Goal: Task Accomplishment & Management: Complete application form

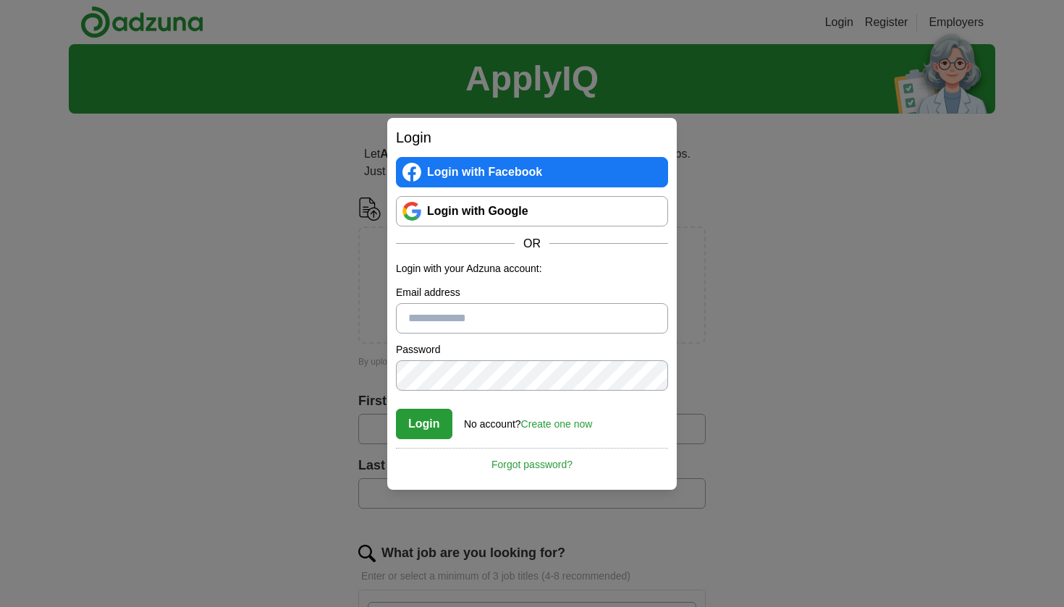
scroll to position [3, 0]
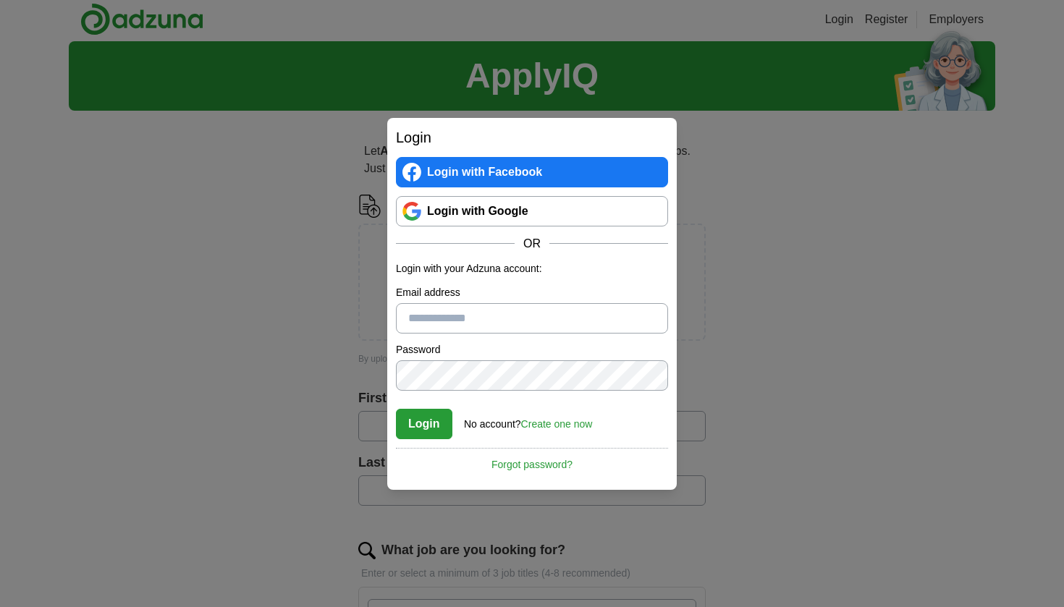
click at [830, 332] on div "Login Login with Facebook Login with Google OR Login with your Adzuna account: …" at bounding box center [532, 303] width 1064 height 607
click at [169, 351] on div "Login Login with Facebook Login with Google OR Login with your Adzuna account: …" at bounding box center [532, 303] width 1064 height 607
click at [237, 350] on div "Login Login with Facebook Login with Google OR Login with your Adzuna account: …" at bounding box center [532, 303] width 1064 height 607
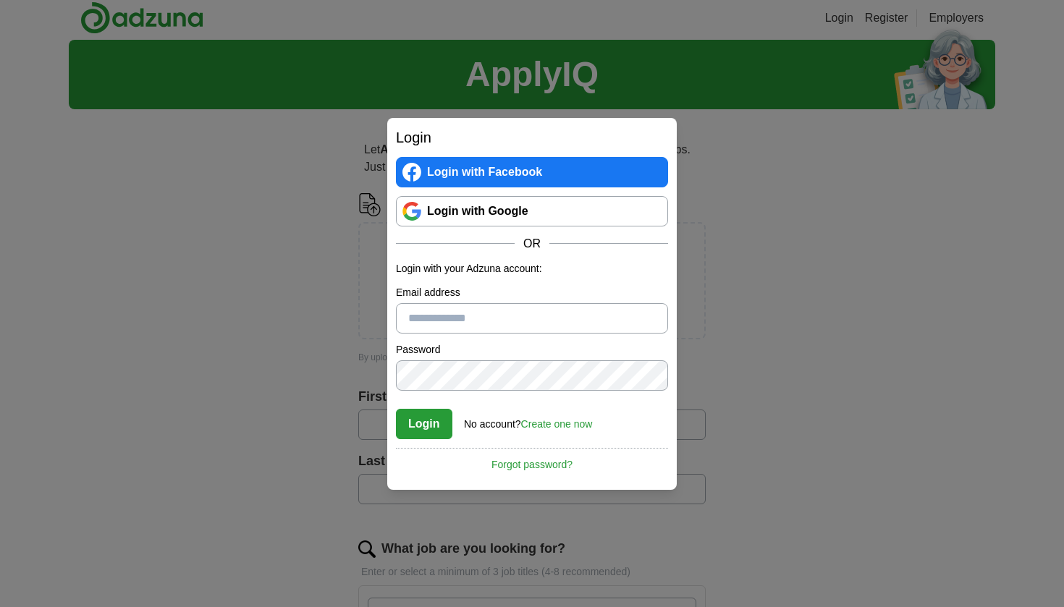
click at [267, 203] on div "Login Login with Facebook Login with Google OR Login with your Adzuna account: …" at bounding box center [532, 303] width 1064 height 607
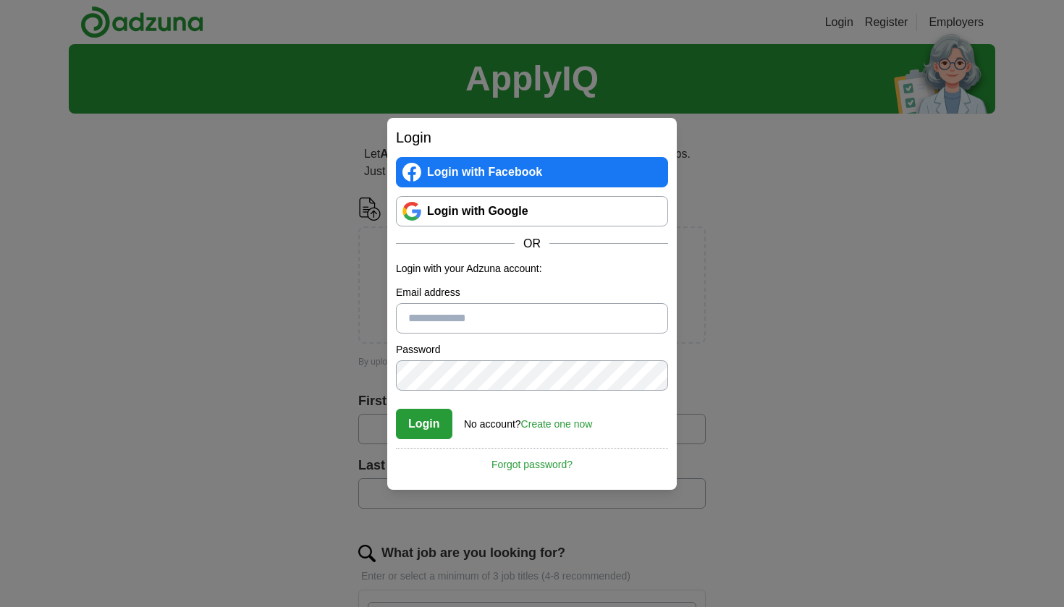
click at [778, 360] on div "Login Login with Facebook Login with Google OR Login with your Adzuna account: …" at bounding box center [532, 303] width 1064 height 607
click at [763, 367] on div "Login Login with Facebook Login with Google OR Login with your Adzuna account: …" at bounding box center [532, 303] width 1064 height 607
drag, startPoint x: 392, startPoint y: 392, endPoint x: 376, endPoint y: 390, distance: 15.4
click at [380, 390] on div "Login Login with Facebook Login with Google OR Login with your Adzuna account: …" at bounding box center [532, 303] width 1064 height 607
drag, startPoint x: 360, startPoint y: 389, endPoint x: 337, endPoint y: 386, distance: 23.4
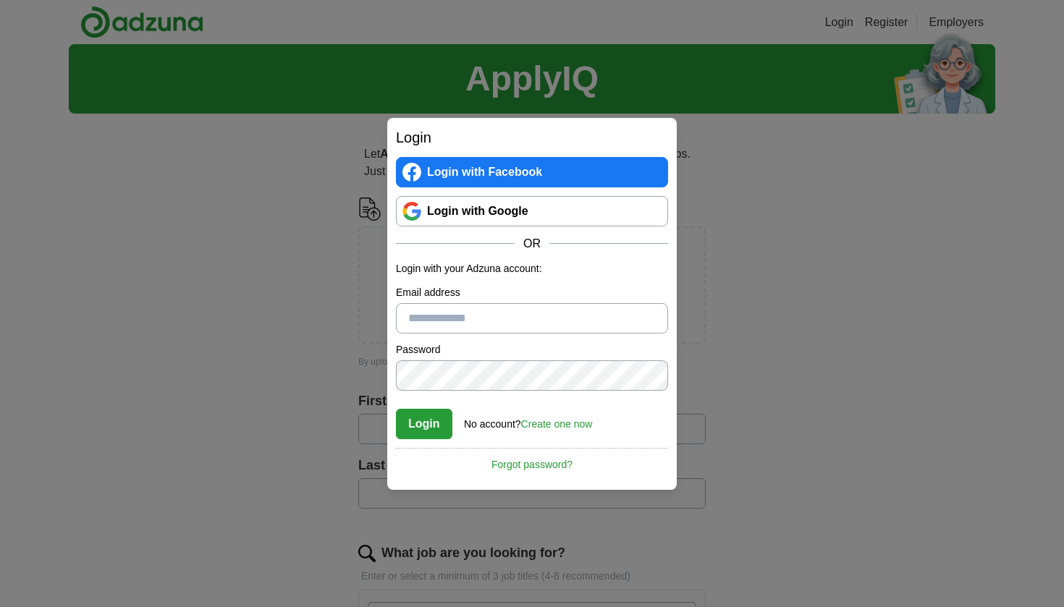
click at [352, 388] on div "Login Login with Facebook Login with Google OR Login with your Adzuna account: …" at bounding box center [532, 303] width 1064 height 607
click at [329, 387] on div "Login Login with Facebook Login with Google OR Login with your Adzuna account: …" at bounding box center [532, 303] width 1064 height 607
drag, startPoint x: 327, startPoint y: 399, endPoint x: 328, endPoint y: 413, distance: 14.5
click at [326, 400] on div "Login Login with Facebook Login with Google OR Login with your Adzuna account: …" at bounding box center [532, 303] width 1064 height 607
click at [787, 465] on div "Login Login with Facebook Login with Google OR Login with your Adzuna account: …" at bounding box center [532, 303] width 1064 height 607
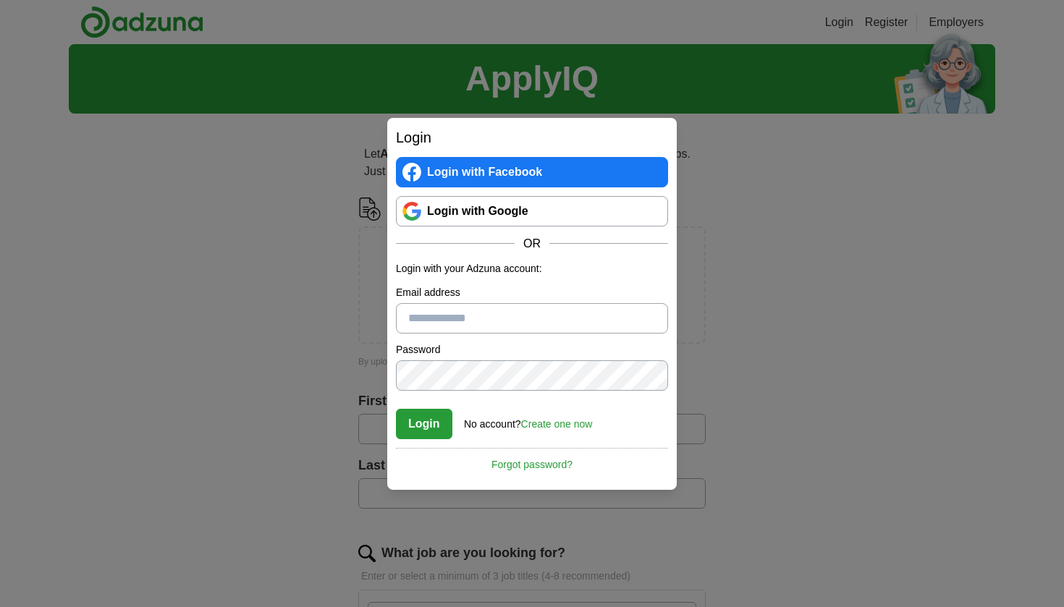
drag, startPoint x: 783, startPoint y: 465, endPoint x: 778, endPoint y: 453, distance: 13.3
click at [778, 453] on div "Login Login with Facebook Login with Google OR Login with your Adzuna account: …" at bounding box center [532, 303] width 1064 height 607
drag, startPoint x: 775, startPoint y: 439, endPoint x: 763, endPoint y: 399, distance: 42.4
click at [766, 409] on div "Login Login with Facebook Login with Google OR Login with your Adzuna account: …" at bounding box center [532, 303] width 1064 height 607
click at [761, 380] on div "Login Login with Facebook Login with Google OR Login with your Adzuna account: …" at bounding box center [532, 303] width 1064 height 607
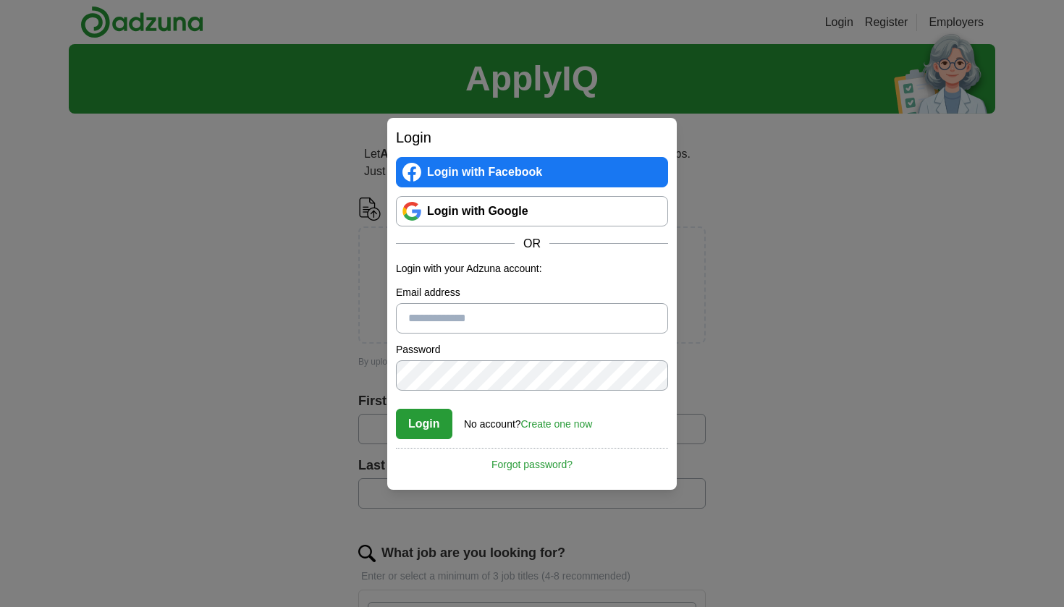
drag, startPoint x: 761, startPoint y: 380, endPoint x: 338, endPoint y: 363, distance: 423.0
click at [730, 371] on div "Login Login with Facebook Login with Google OR Login with your Adzuna account: …" at bounding box center [532, 303] width 1064 height 607
click at [237, 362] on div "Login Login with Facebook Login with Google OR Login with your Adzuna account: …" at bounding box center [532, 303] width 1064 height 607
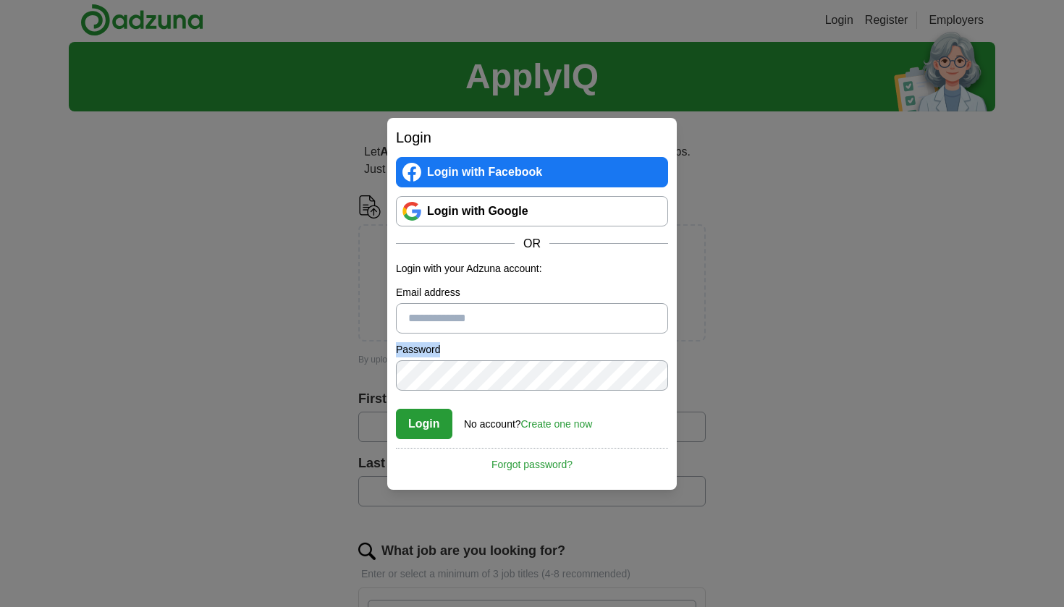
drag, startPoint x: 245, startPoint y: 342, endPoint x: 248, endPoint y: 334, distance: 8.3
click at [248, 334] on div "Login Login with Facebook Login with Google OR Login with your Adzuna account: …" at bounding box center [532, 303] width 1064 height 607
click at [245, 311] on div "Login Login with Facebook Login with Google OR Login with your Adzuna account: …" at bounding box center [532, 303] width 1064 height 607
click at [229, 332] on div "Login Login with Facebook Login with Google OR Login with your Adzuna account: …" at bounding box center [532, 303] width 1064 height 607
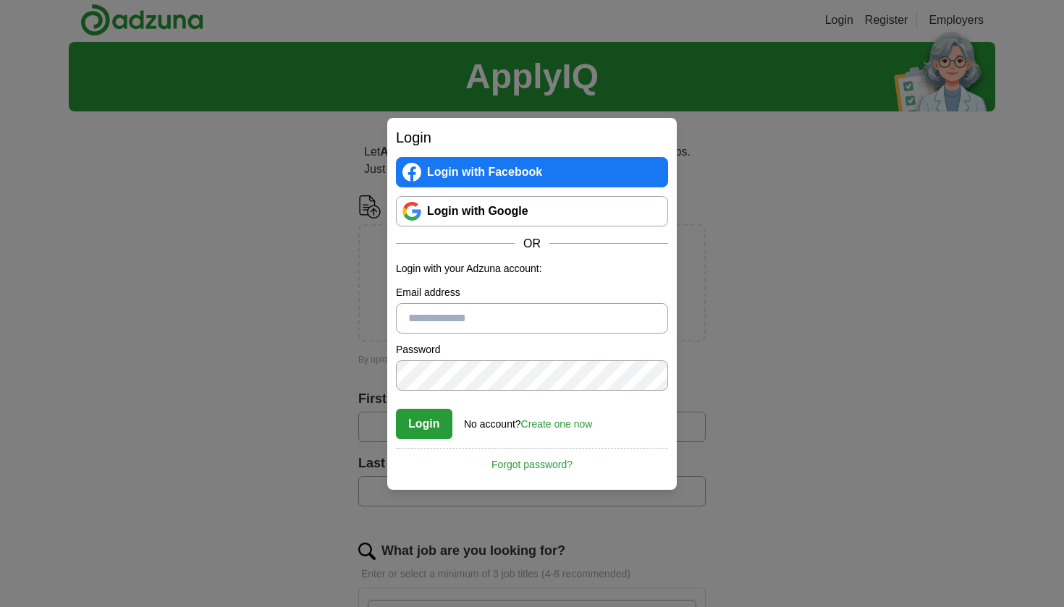
click at [321, 304] on div "Login Login with Facebook Login with Google OR Login with your Adzuna account: …" at bounding box center [532, 303] width 1064 height 607
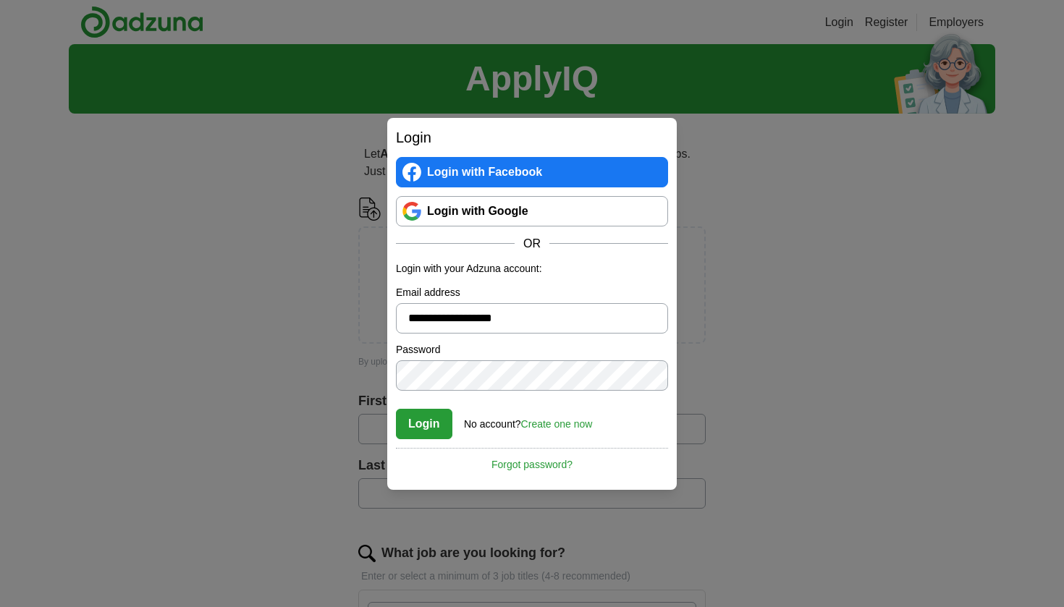
type input "**********"
drag, startPoint x: 626, startPoint y: 405, endPoint x: 617, endPoint y: 405, distance: 9.4
click at [625, 405] on div "Login No account? Create one now Forgot password?" at bounding box center [532, 420] width 272 height 40
click at [181, 361] on div "**********" at bounding box center [532, 303] width 1064 height 607
click at [565, 423] on link "Create one now" at bounding box center [557, 424] width 72 height 12
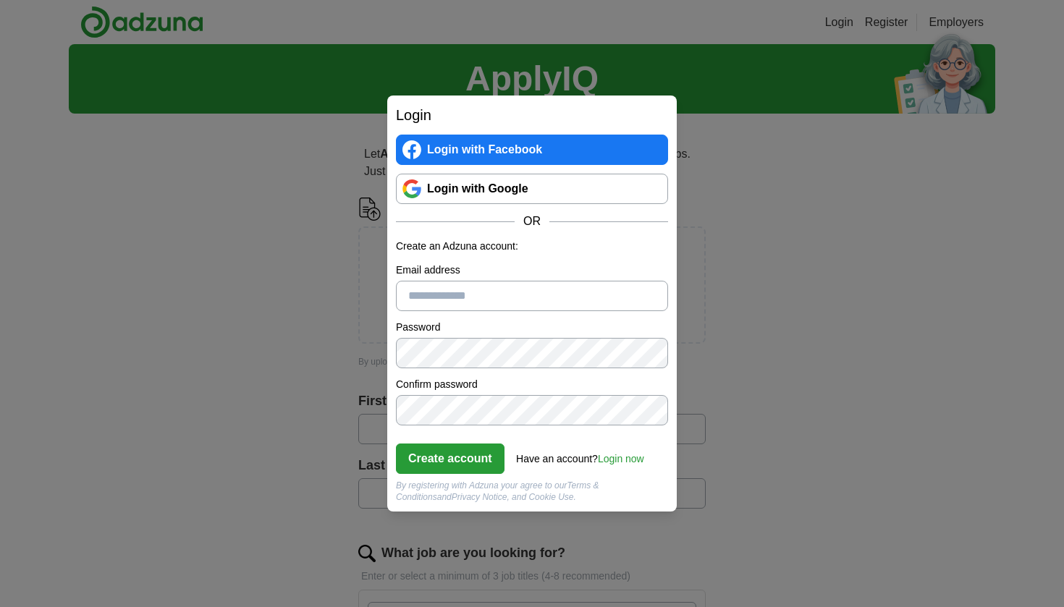
click at [442, 296] on input "Email address" at bounding box center [532, 296] width 272 height 30
type input "**********"
click at [452, 460] on button "Create account" at bounding box center [450, 459] width 109 height 30
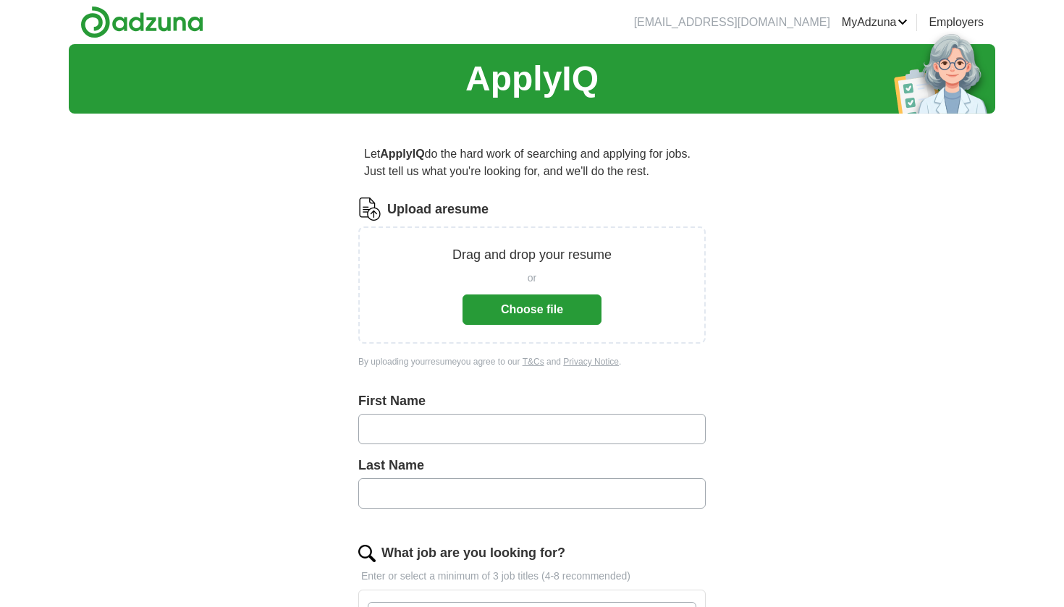
scroll to position [1, 0]
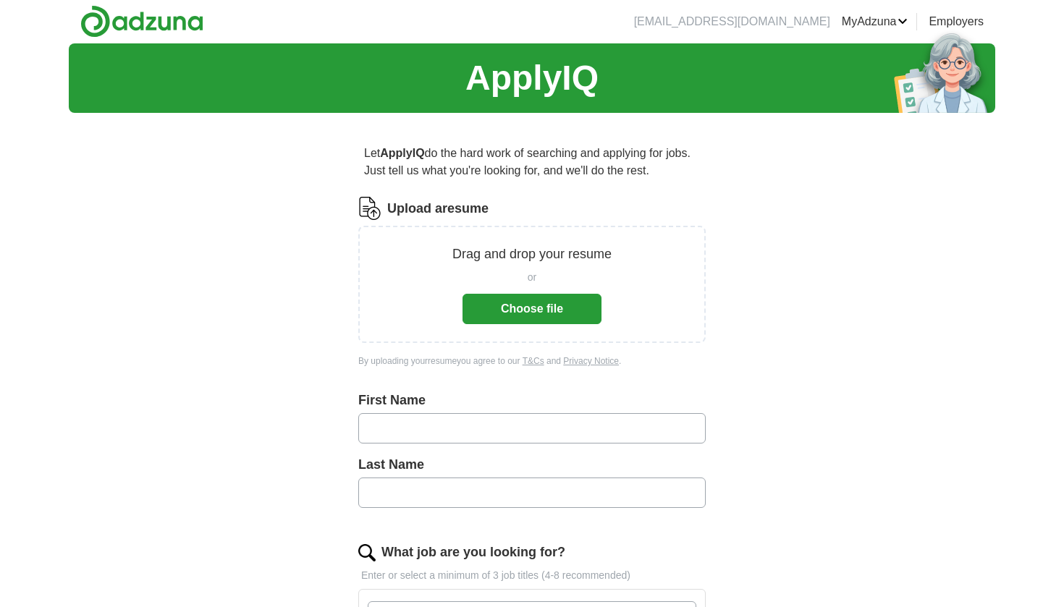
click at [554, 308] on button "Choose file" at bounding box center [532, 309] width 139 height 30
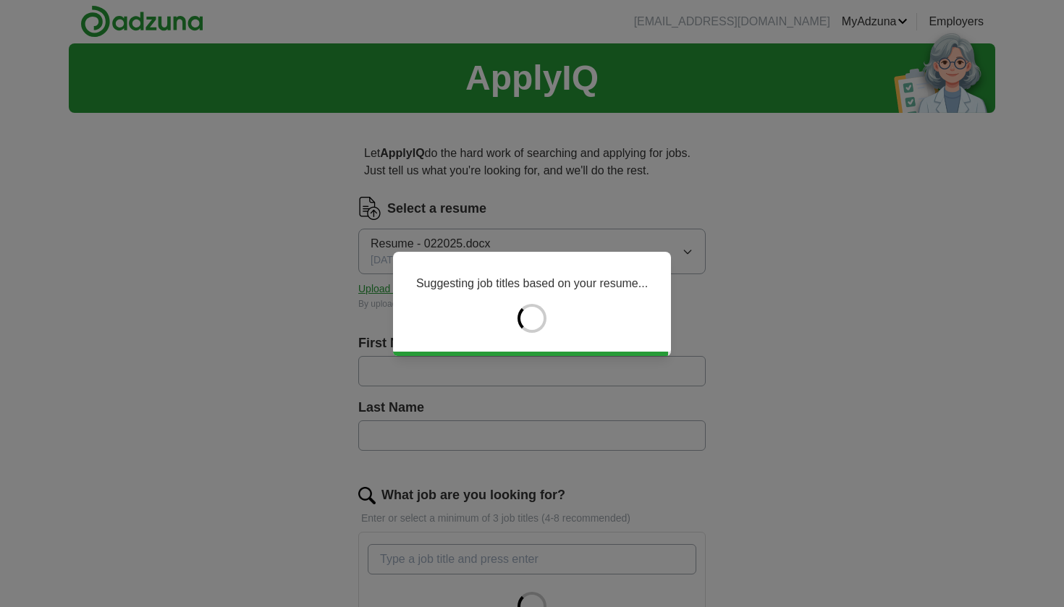
type input "*******"
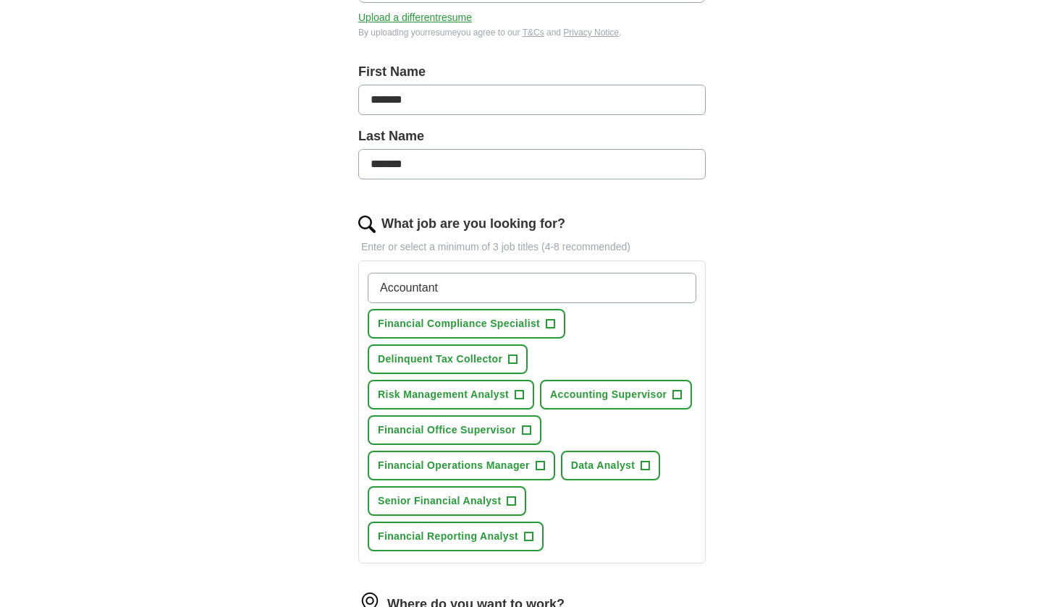
scroll to position [272, 1]
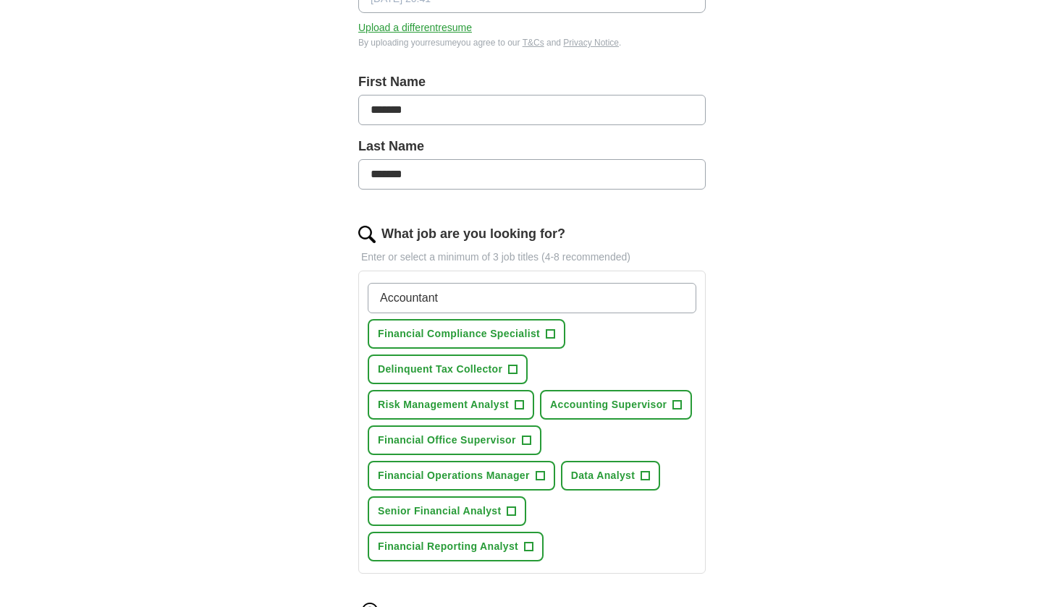
type input "Accountant"
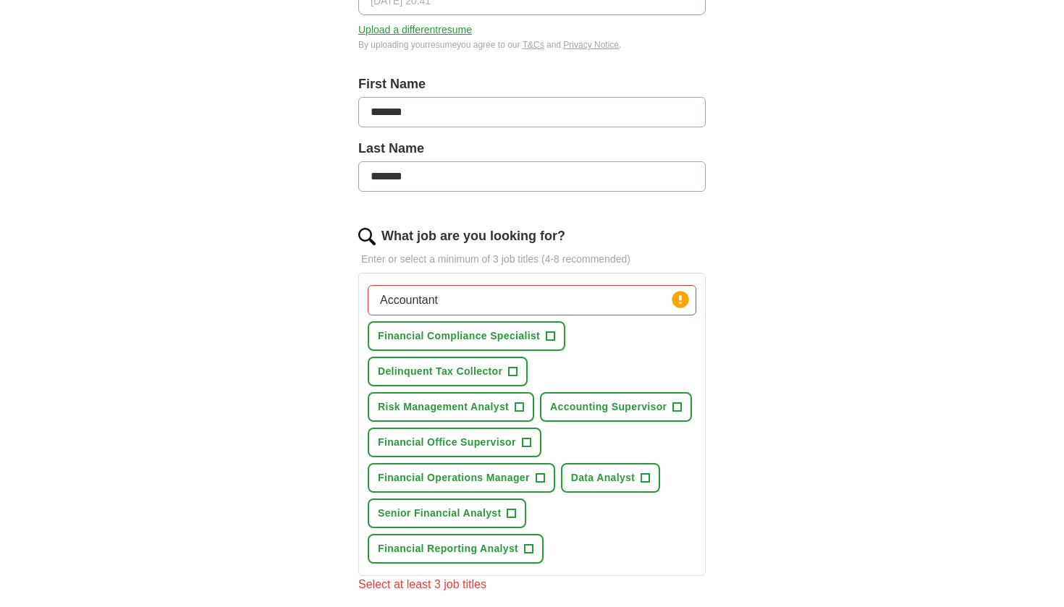
click at [604, 350] on div "Accountant Press return to add title Financial Compliance Specialist + Delinque…" at bounding box center [532, 424] width 334 height 290
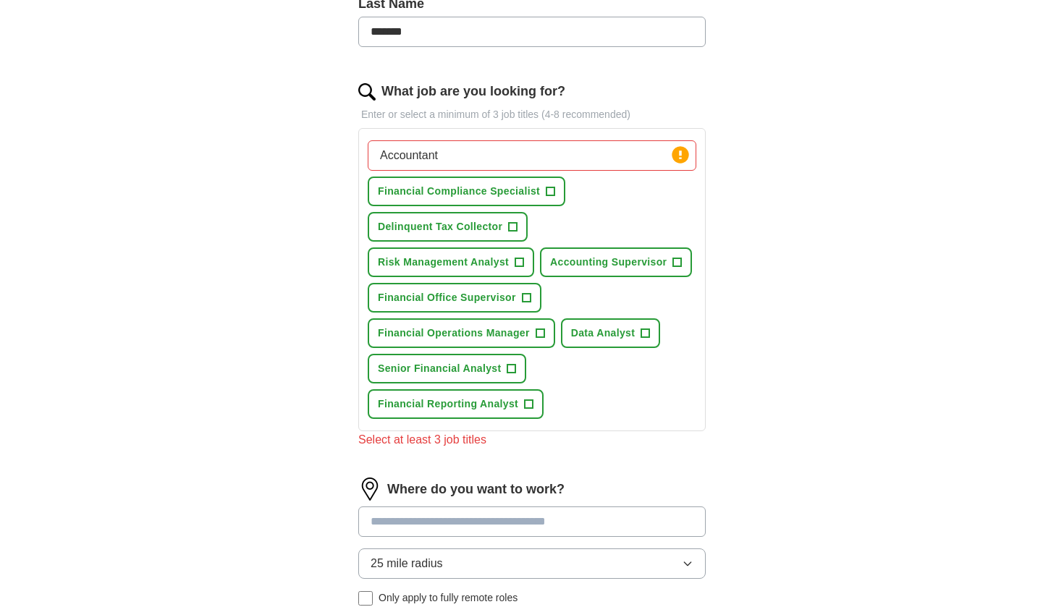
scroll to position [419, 0]
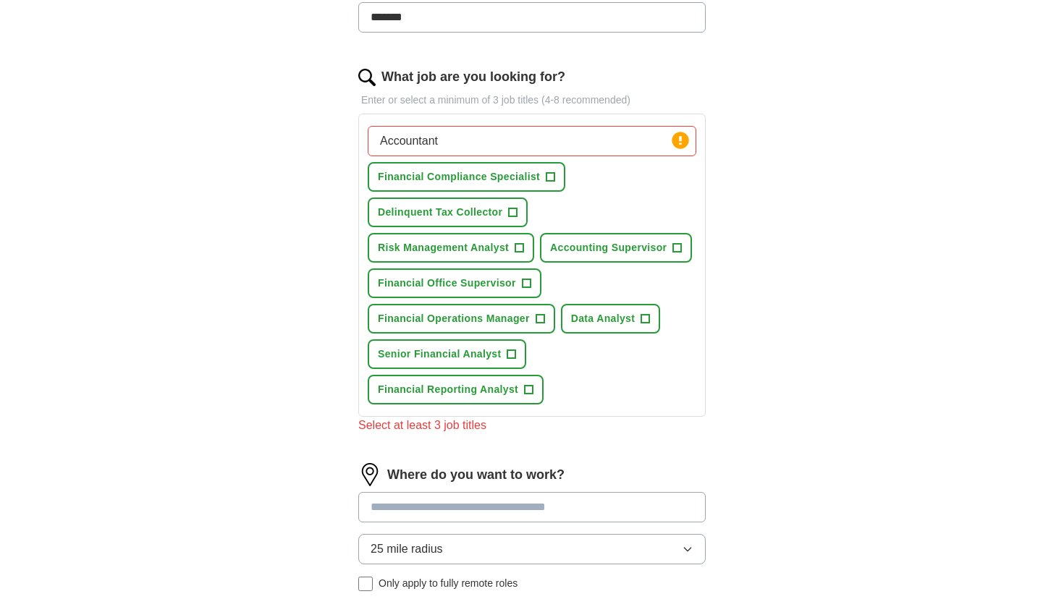
click at [541, 319] on span "+" at bounding box center [540, 319] width 9 height 12
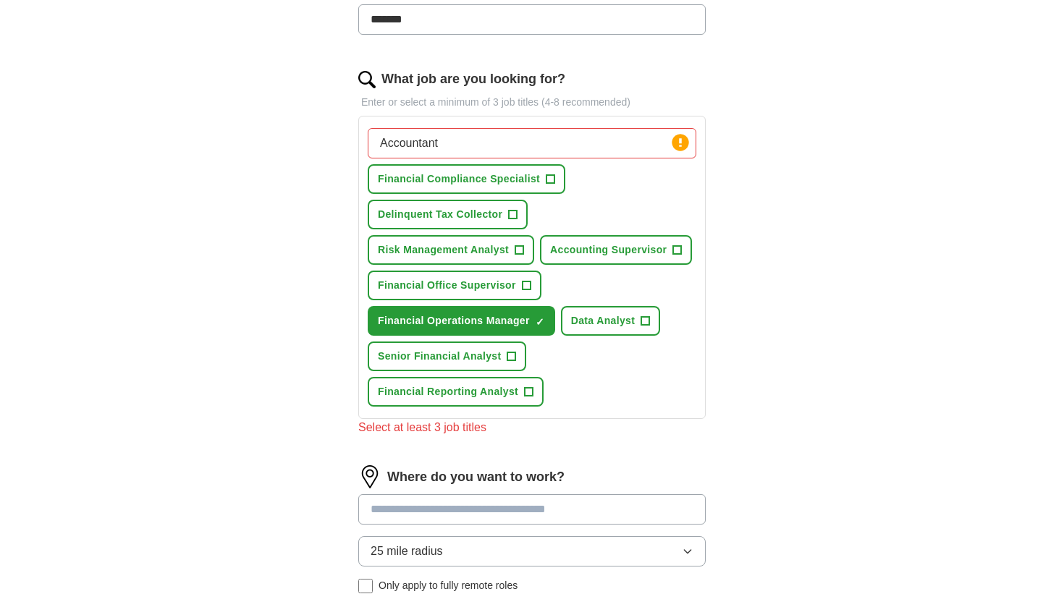
scroll to position [417, 0]
click at [528, 283] on span "+" at bounding box center [526, 286] width 9 height 12
click at [546, 179] on span "+" at bounding box center [550, 180] width 9 height 12
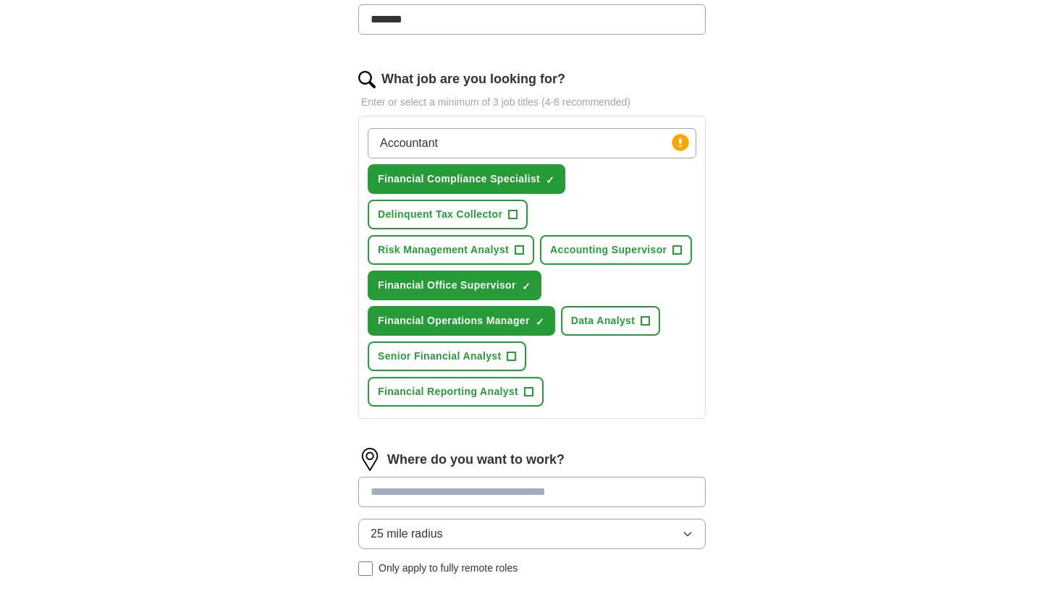
click at [678, 249] on span "+" at bounding box center [677, 251] width 9 height 12
click at [649, 319] on span "+" at bounding box center [645, 322] width 9 height 12
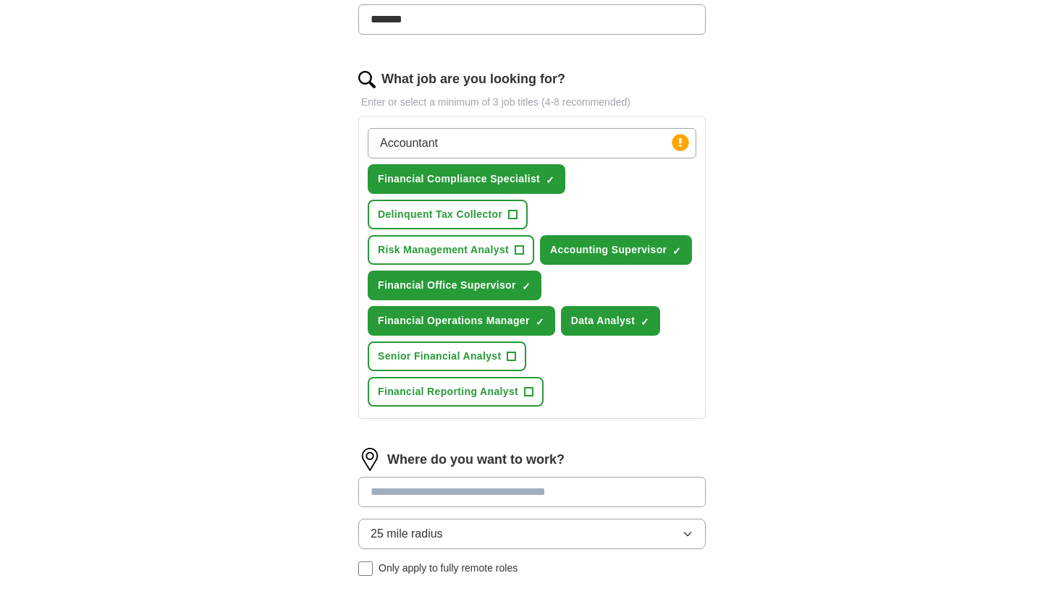
click at [507, 357] on span "+" at bounding box center [511, 357] width 9 height 12
click at [528, 394] on span "+" at bounding box center [529, 393] width 9 height 12
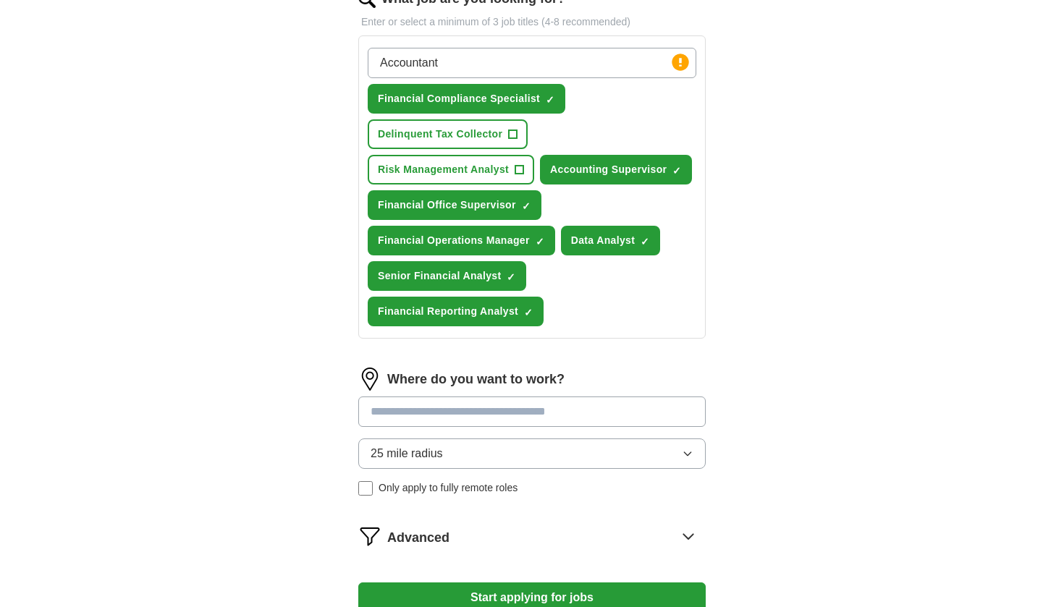
scroll to position [612, 0]
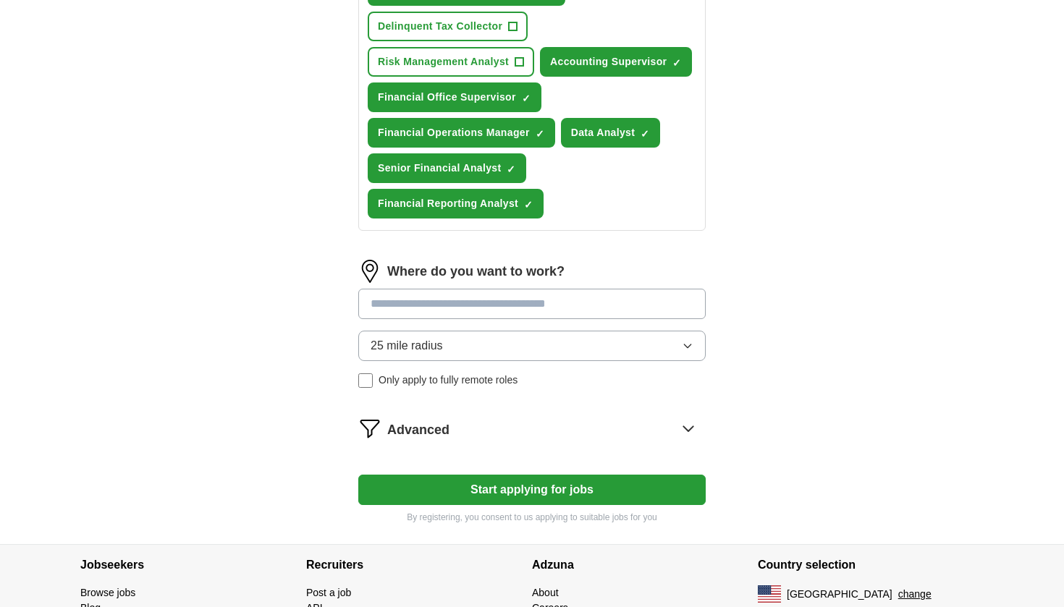
click at [486, 298] on input at bounding box center [531, 304] width 347 height 30
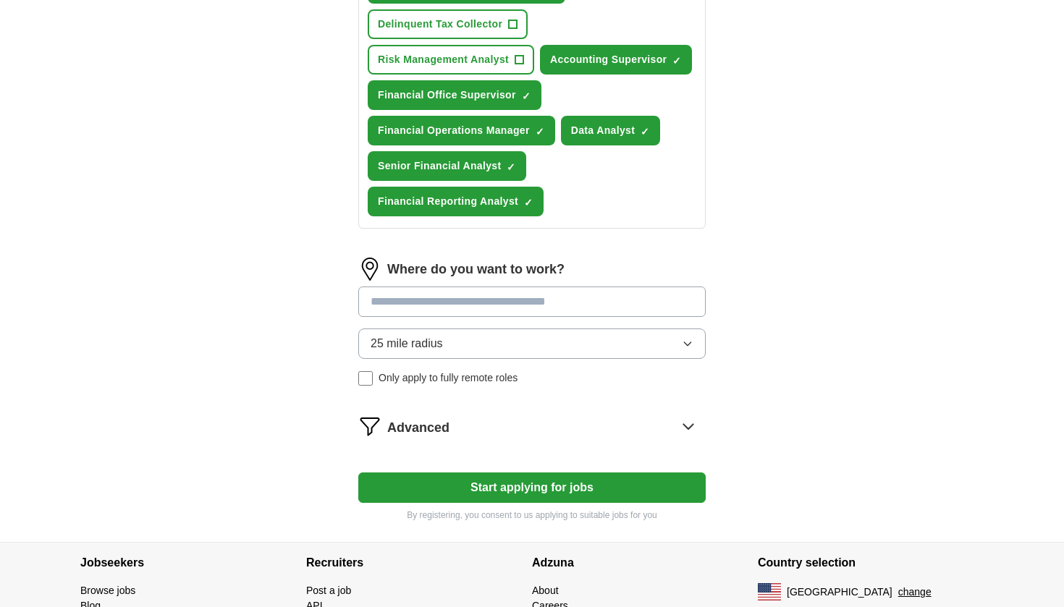
scroll to position [608, 0]
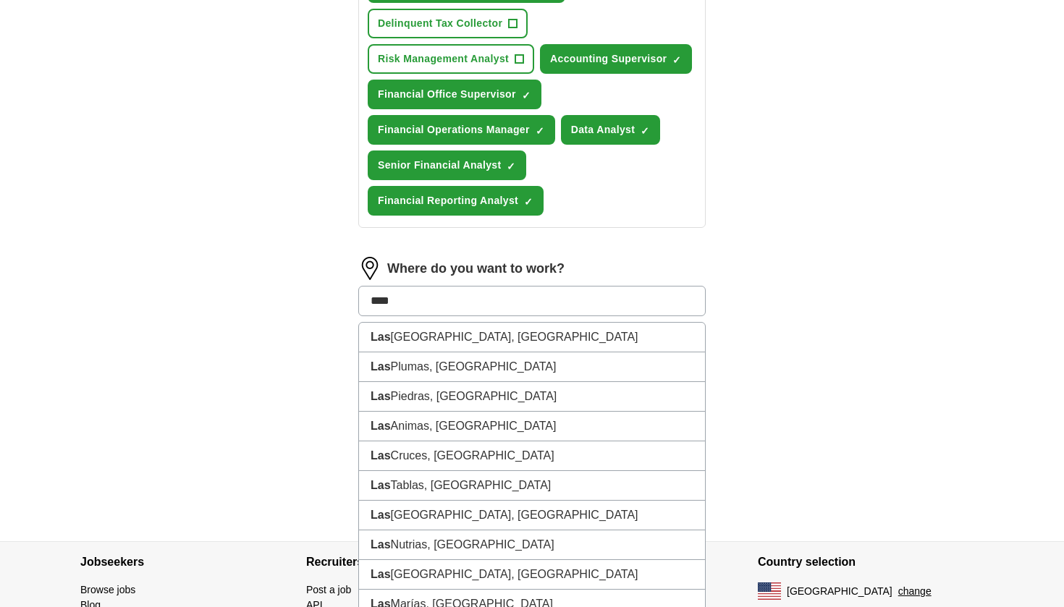
type input "***"
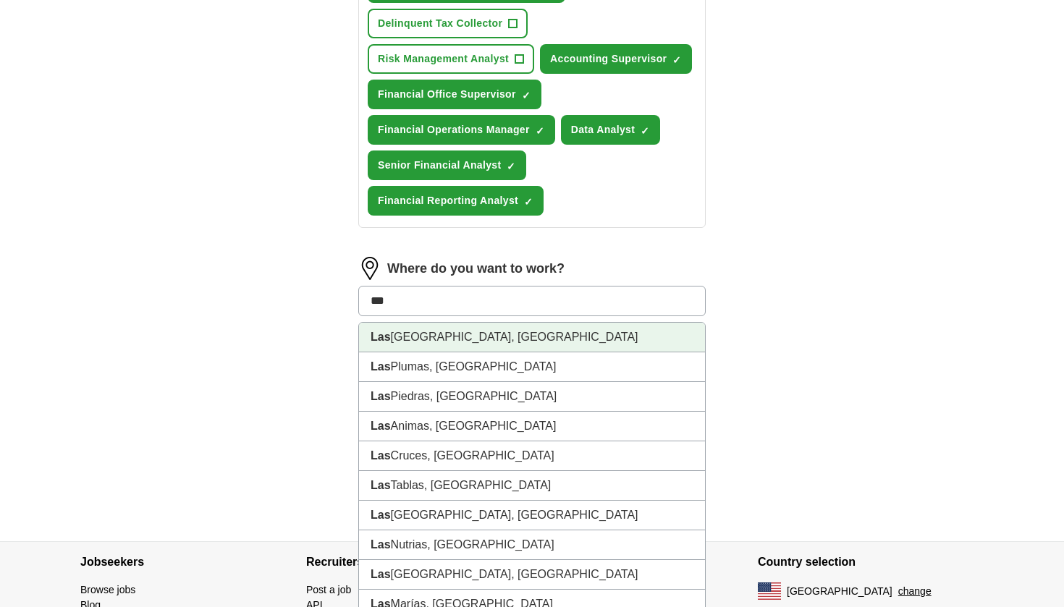
scroll to position [614, 0]
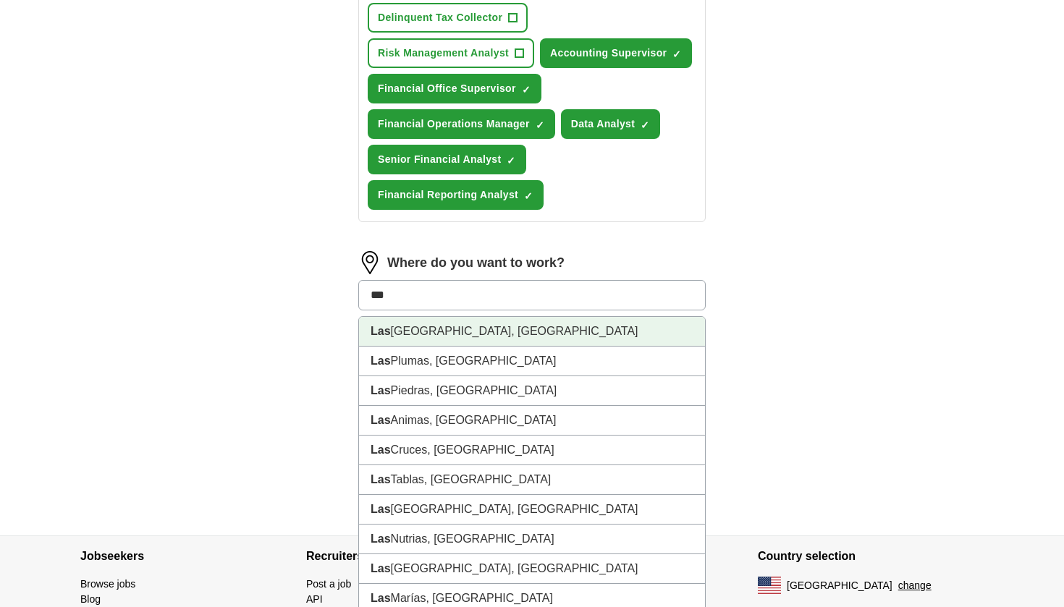
click at [455, 345] on li "Las Vegas, NV" at bounding box center [532, 332] width 346 height 30
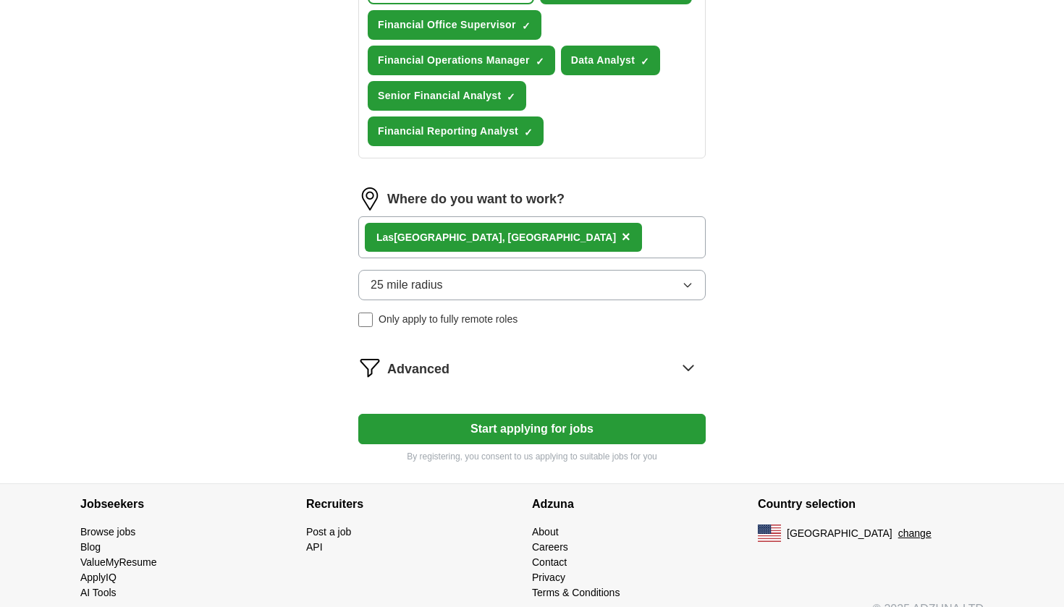
scroll to position [700, 0]
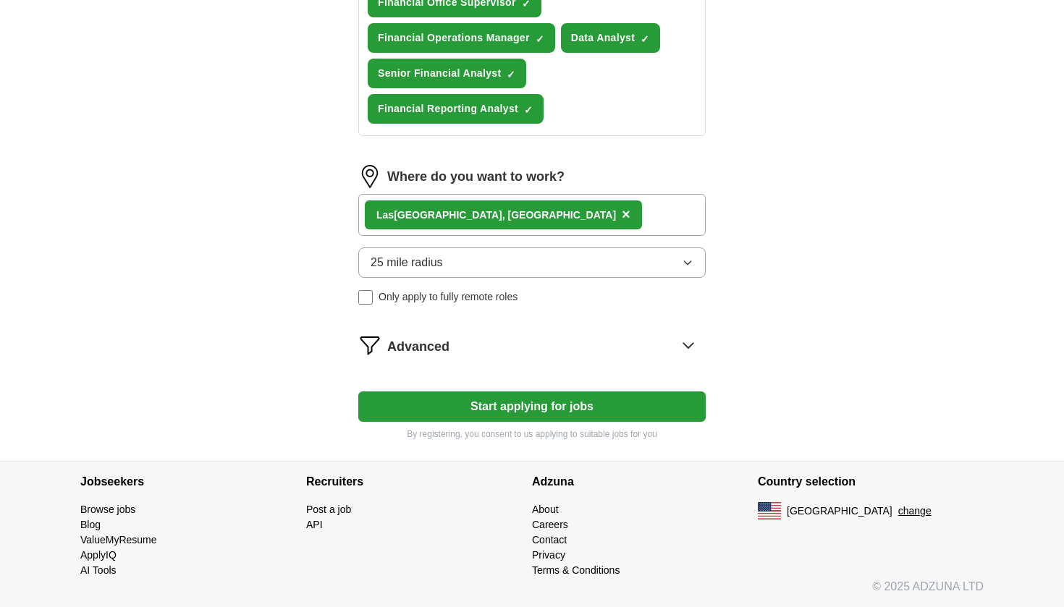
click at [557, 413] on button "Start applying for jobs" at bounding box center [531, 407] width 347 height 30
select select "**"
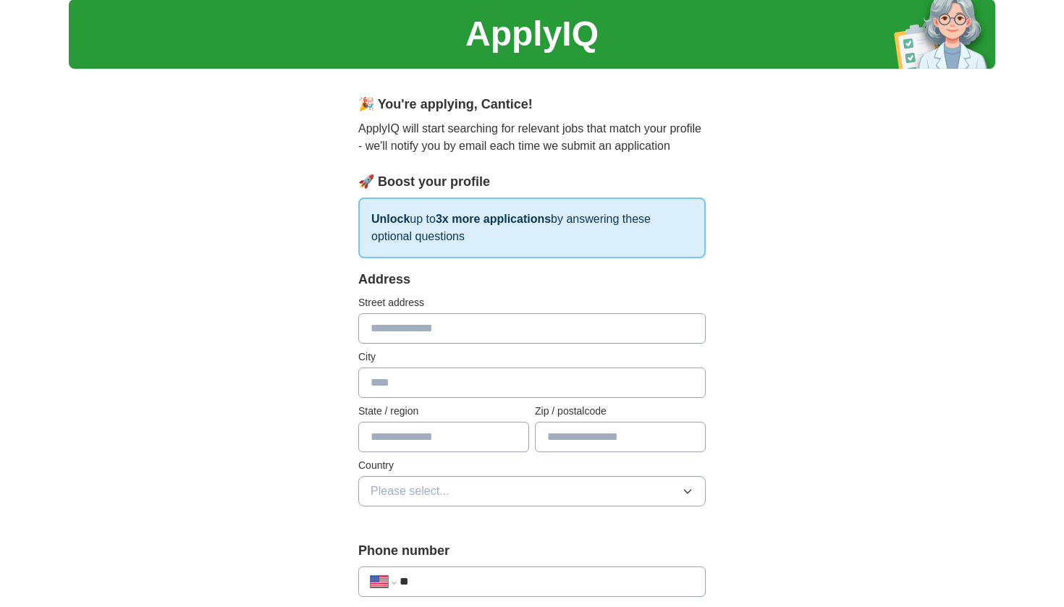
scroll to position [46, 0]
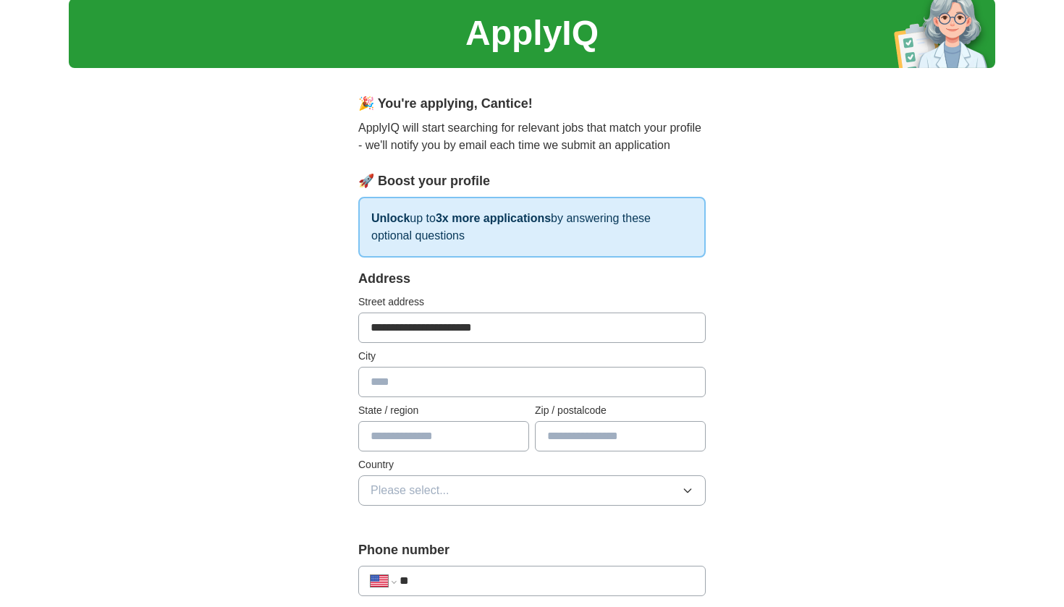
type input "**********"
type input "*"
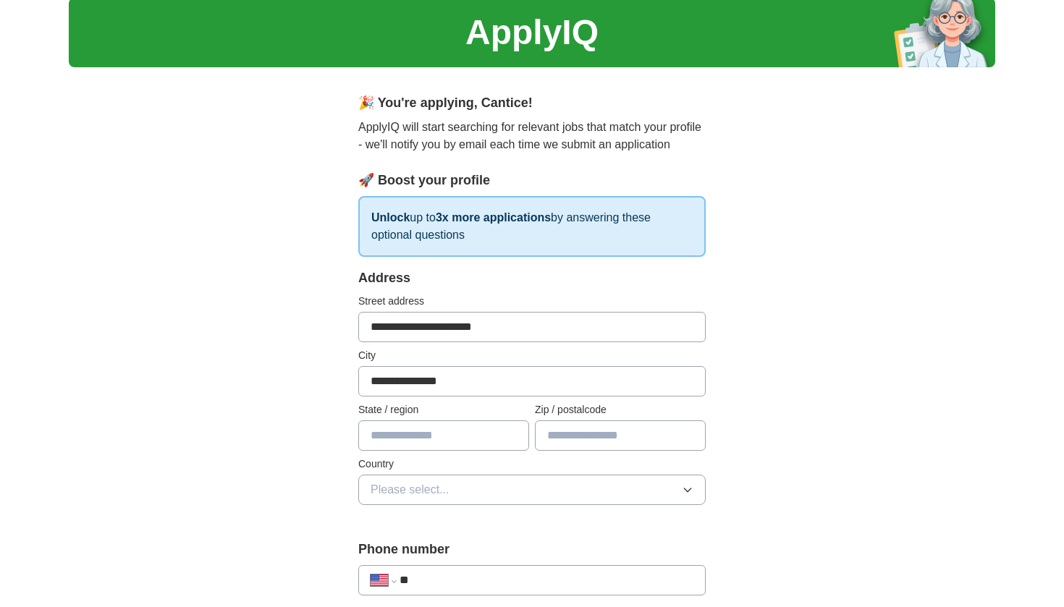
click at [516, 437] on input "text" at bounding box center [443, 436] width 171 height 30
click at [505, 436] on input "text" at bounding box center [443, 436] width 171 height 30
click at [511, 434] on input "text" at bounding box center [443, 436] width 171 height 30
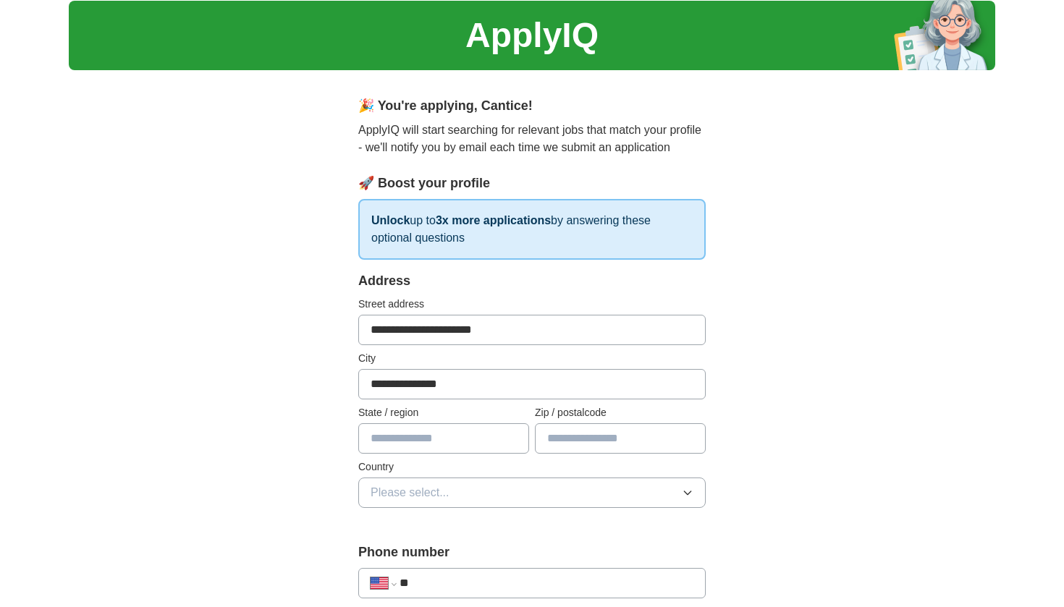
click at [510, 434] on input "text" at bounding box center [443, 438] width 171 height 30
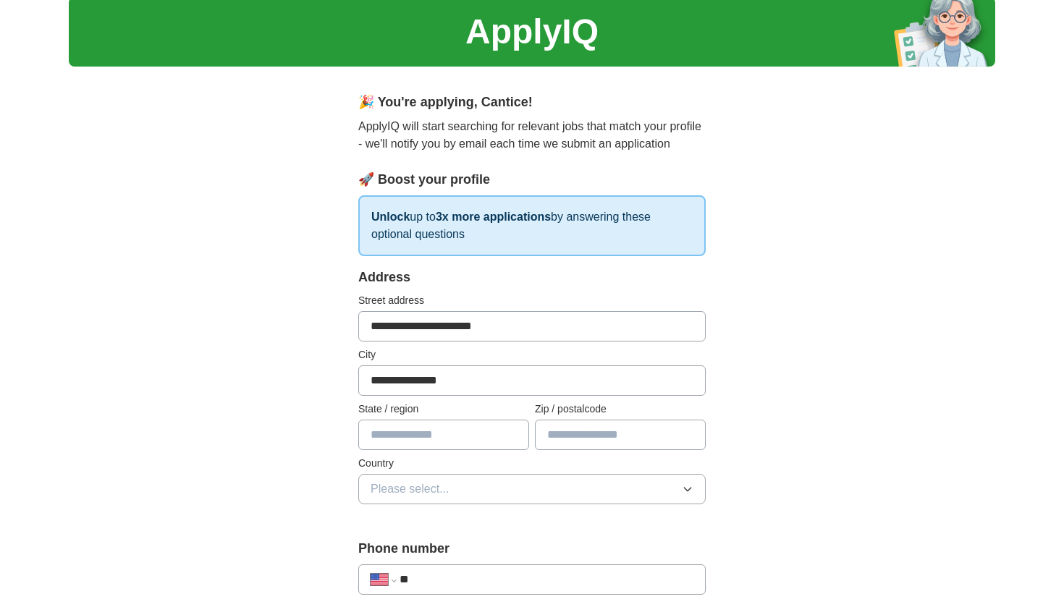
scroll to position [49, 0]
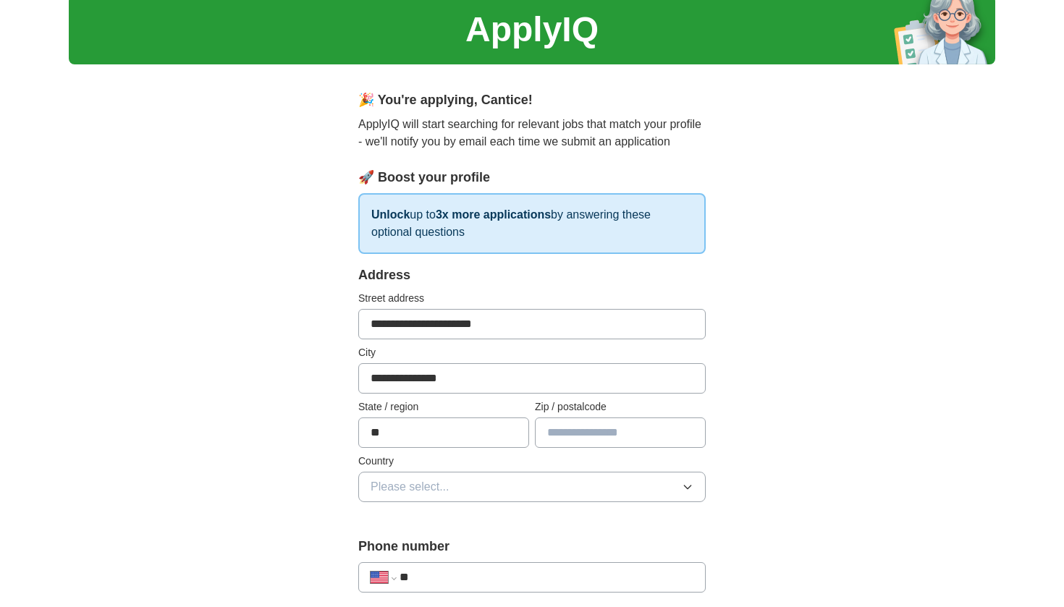
type input "**"
type input "*****"
click at [475, 494] on button "Please select..." at bounding box center [531, 487] width 347 height 30
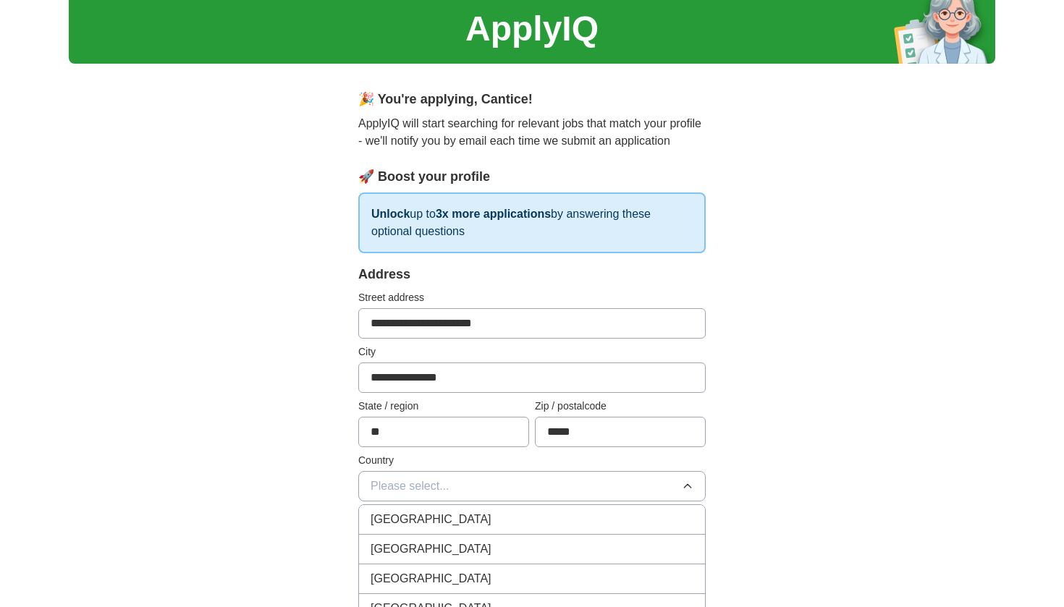
scroll to position [51, 0]
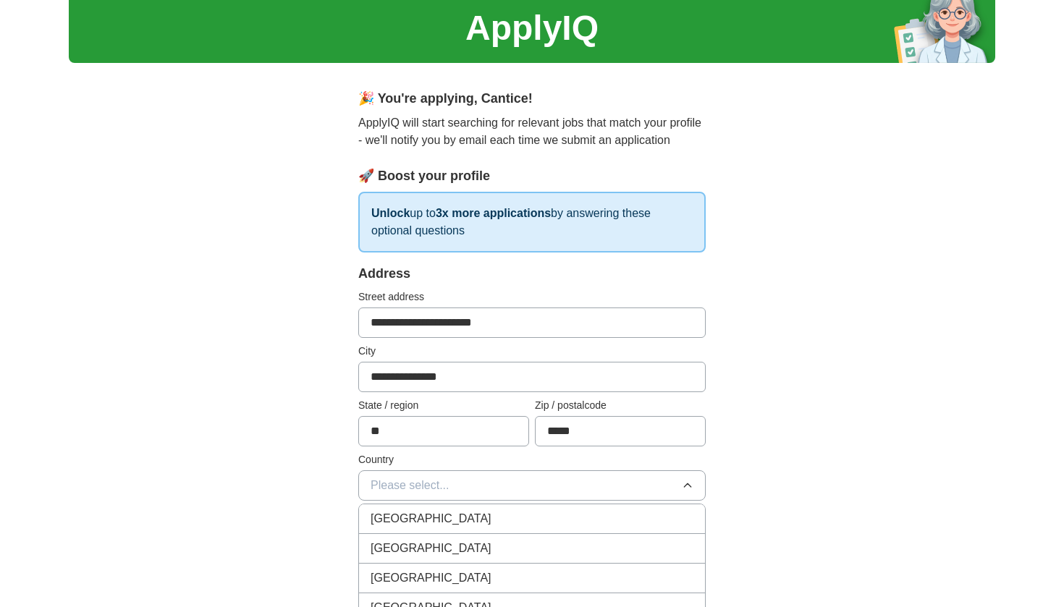
click at [442, 544] on div "United States" at bounding box center [532, 548] width 323 height 17
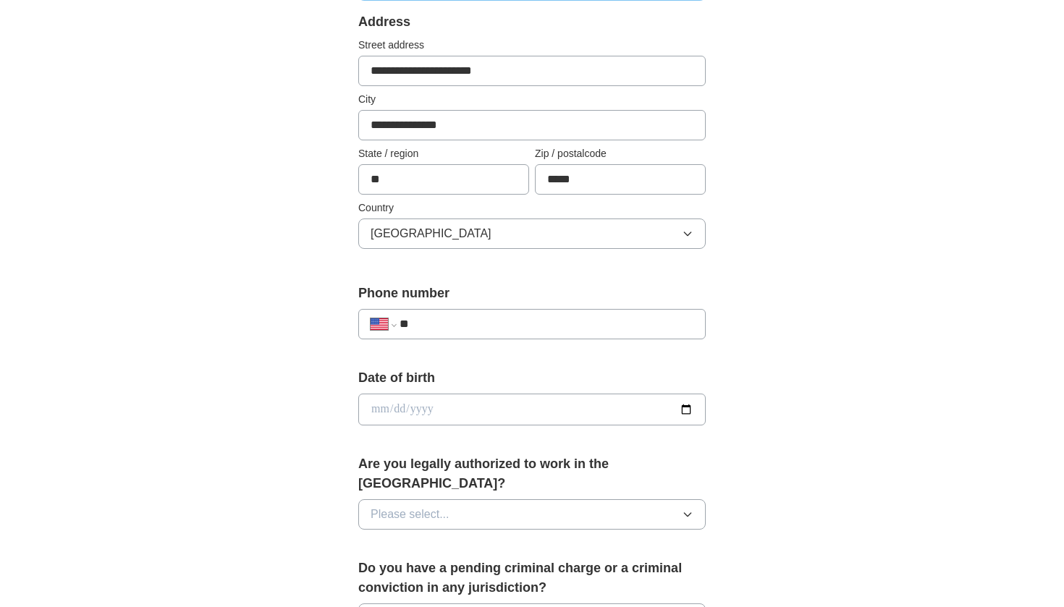
scroll to position [304, 0]
click at [375, 405] on input "date" at bounding box center [531, 408] width 347 height 32
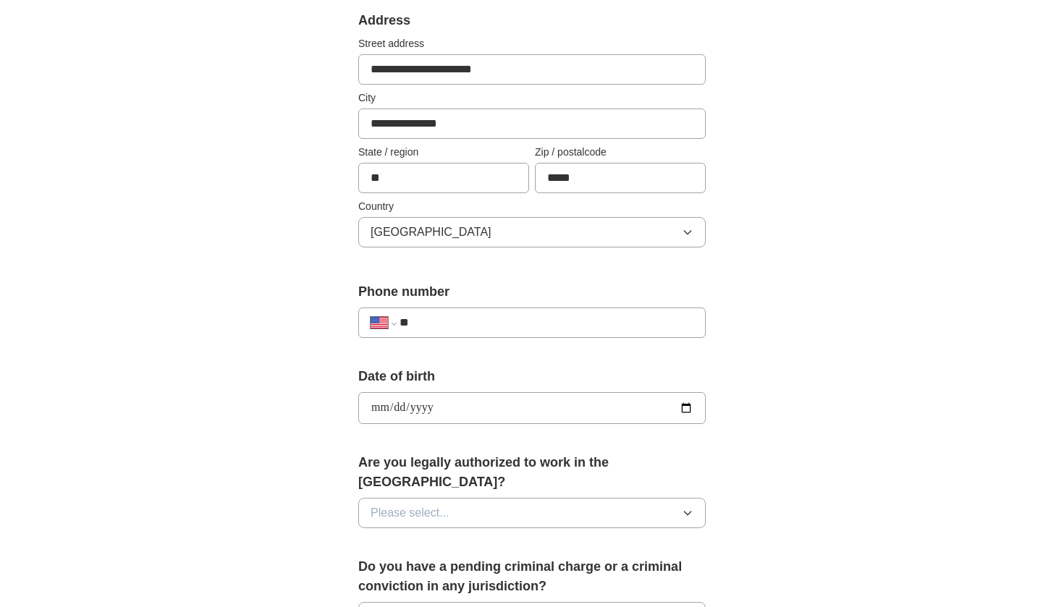
type input "**********"
click at [409, 505] on span "Please select..." at bounding box center [410, 513] width 79 height 17
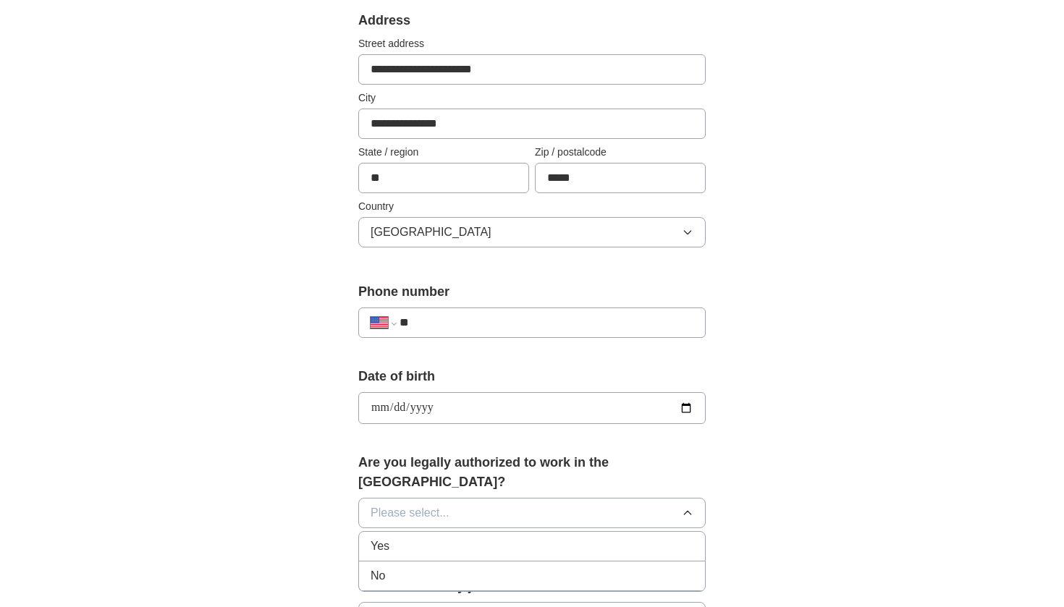
click at [401, 538] on div "Yes" at bounding box center [532, 546] width 323 height 17
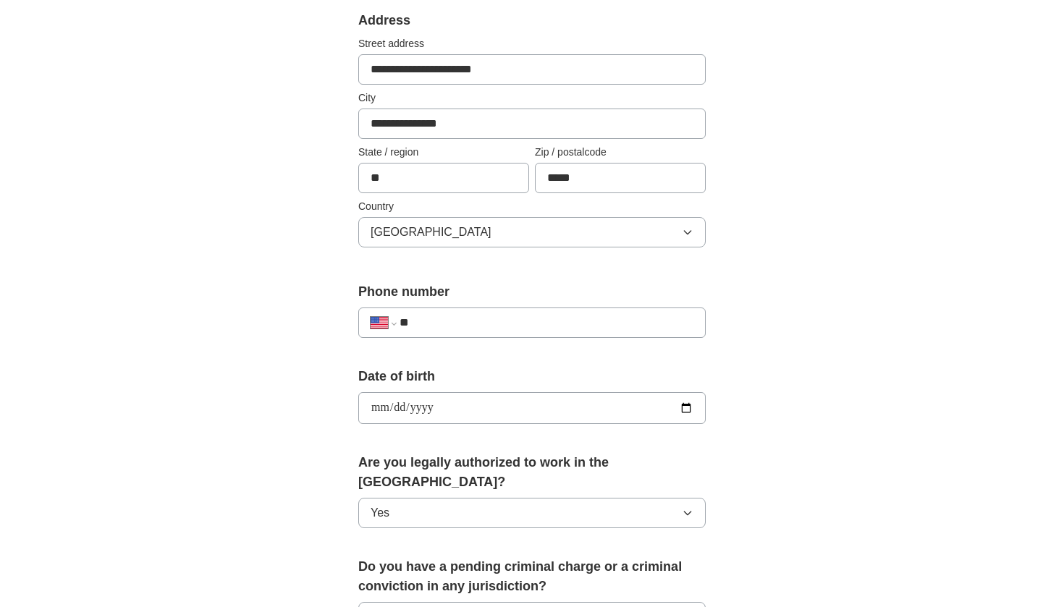
click at [270, 499] on div "**********" at bounding box center [532, 399] width 927 height 1318
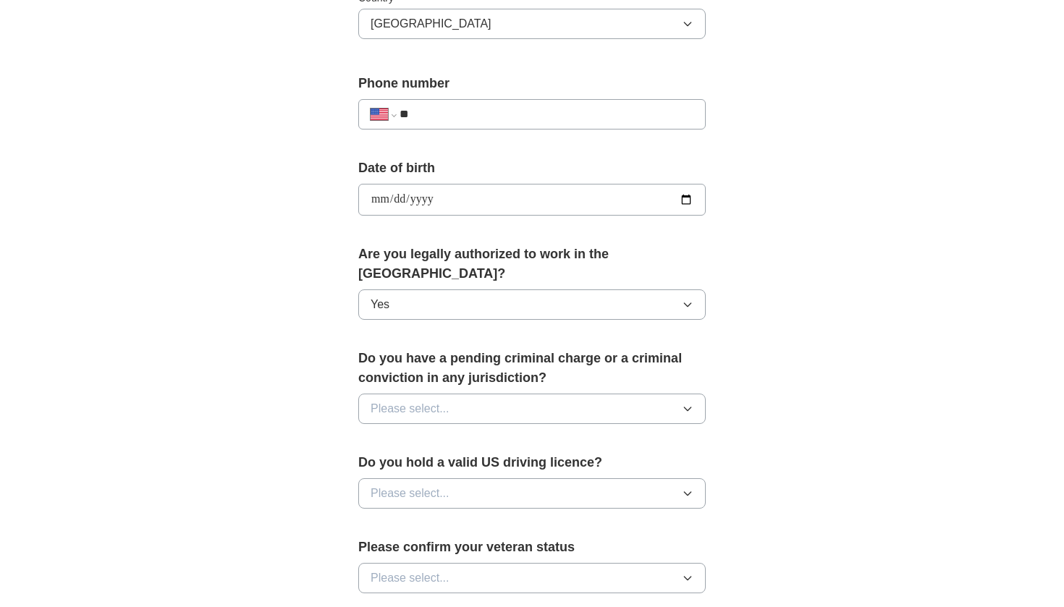
scroll to position [514, 0]
click at [401, 399] on span "Please select..." at bounding box center [410, 407] width 79 height 17
click at [376, 462] on span "No" at bounding box center [378, 470] width 14 height 17
click at [410, 484] on span "Please select..." at bounding box center [410, 492] width 79 height 17
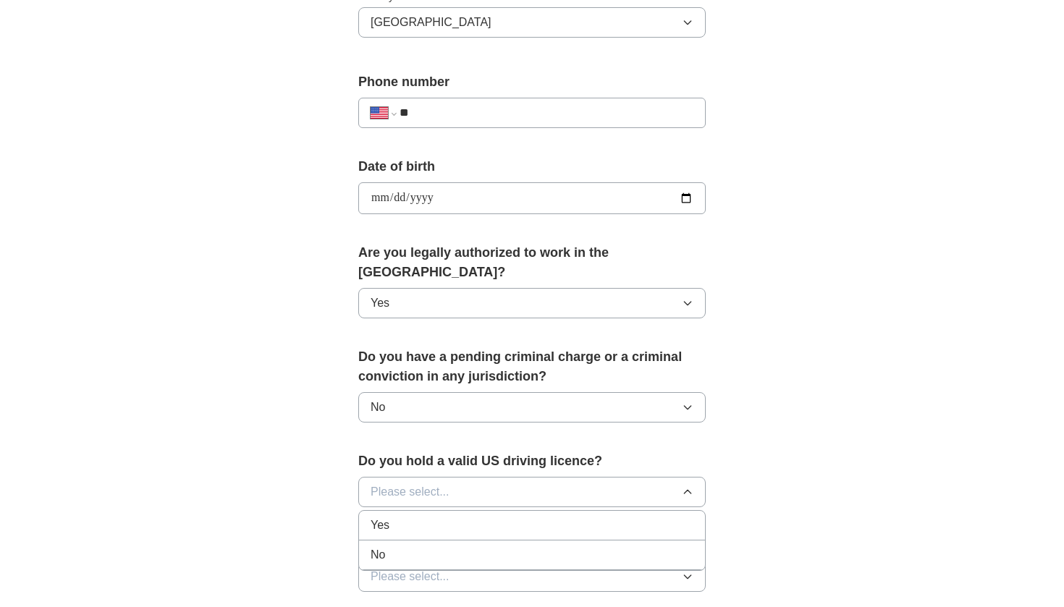
click at [405, 517] on div "Yes" at bounding box center [532, 525] width 323 height 17
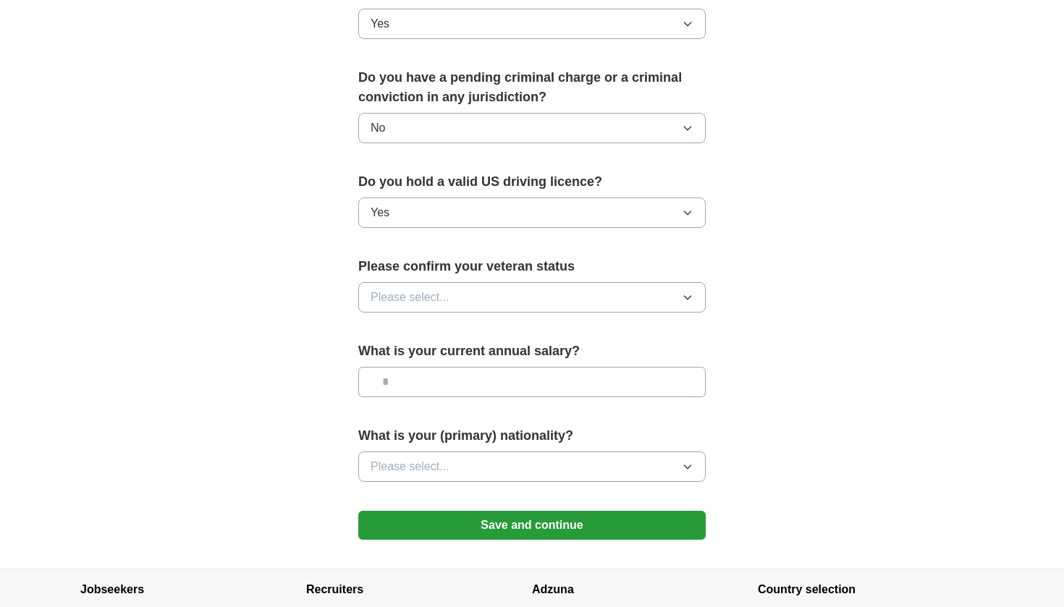
scroll to position [790, 0]
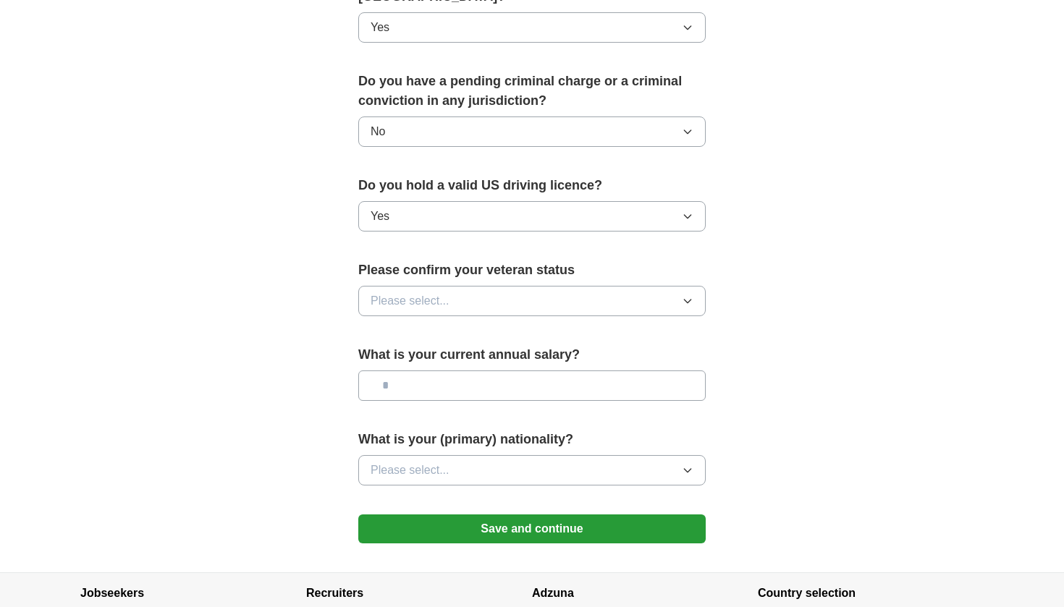
click at [430, 297] on button "Please select..." at bounding box center [531, 301] width 347 height 30
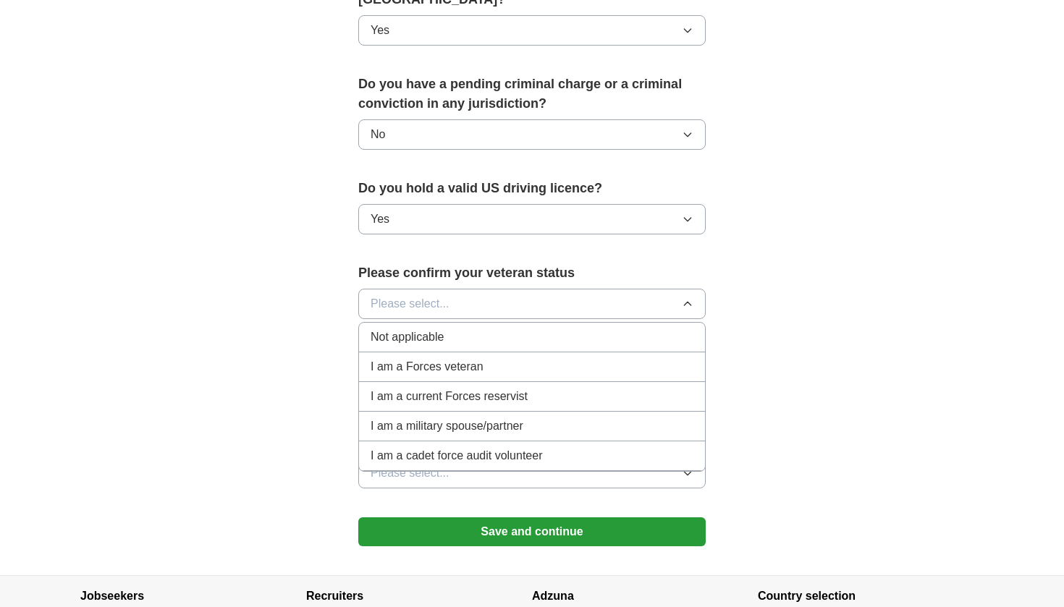
scroll to position [787, 0]
click at [439, 329] on span "Not applicable" at bounding box center [407, 337] width 73 height 17
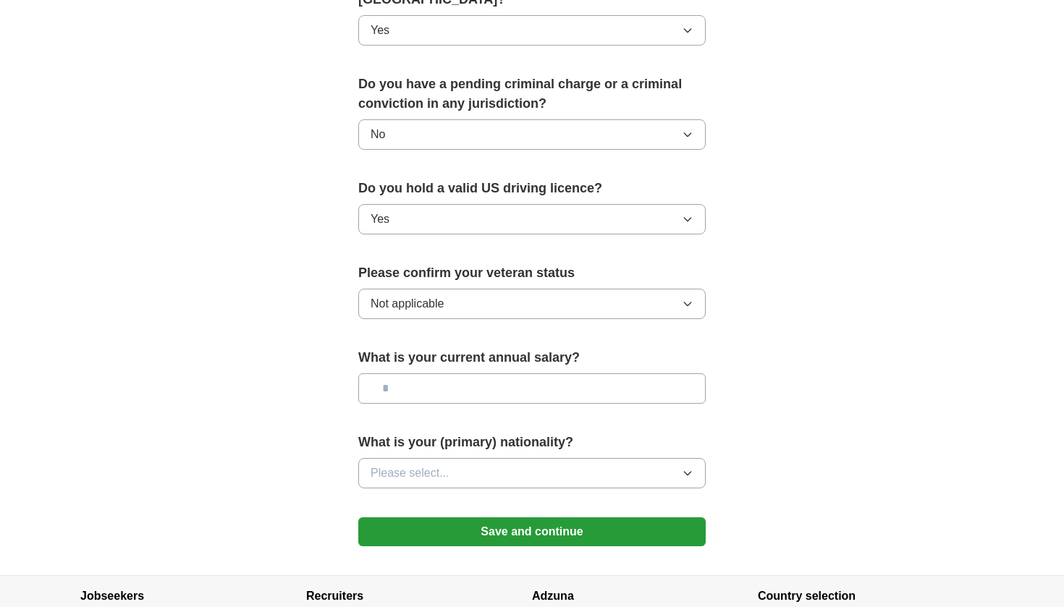
click at [431, 373] on input "text" at bounding box center [531, 388] width 347 height 30
type input "*******"
click at [425, 458] on button "Please select..." at bounding box center [531, 473] width 347 height 30
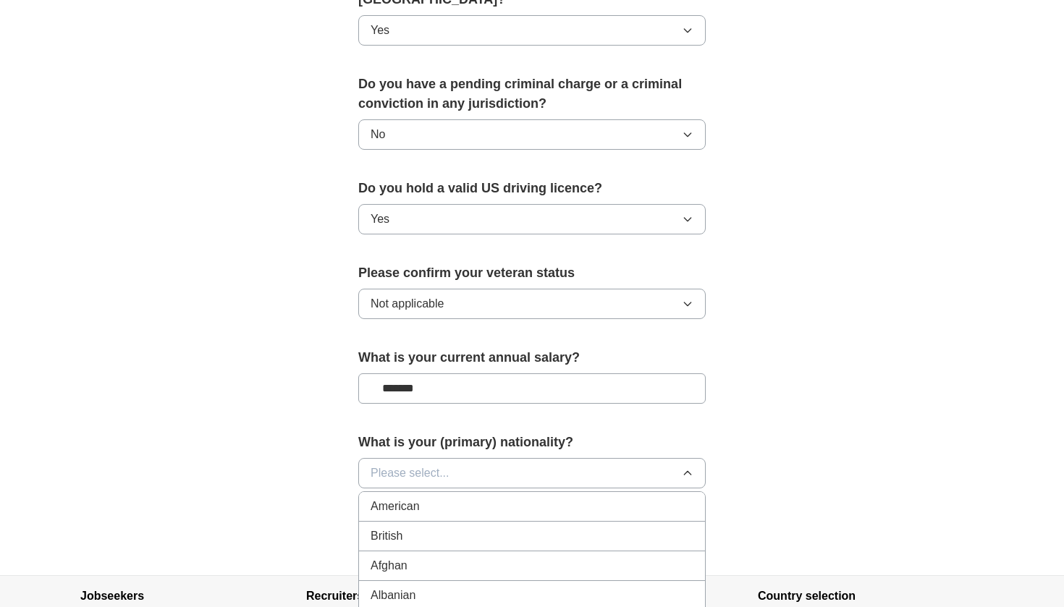
click at [415, 498] on span "American" at bounding box center [395, 506] width 49 height 17
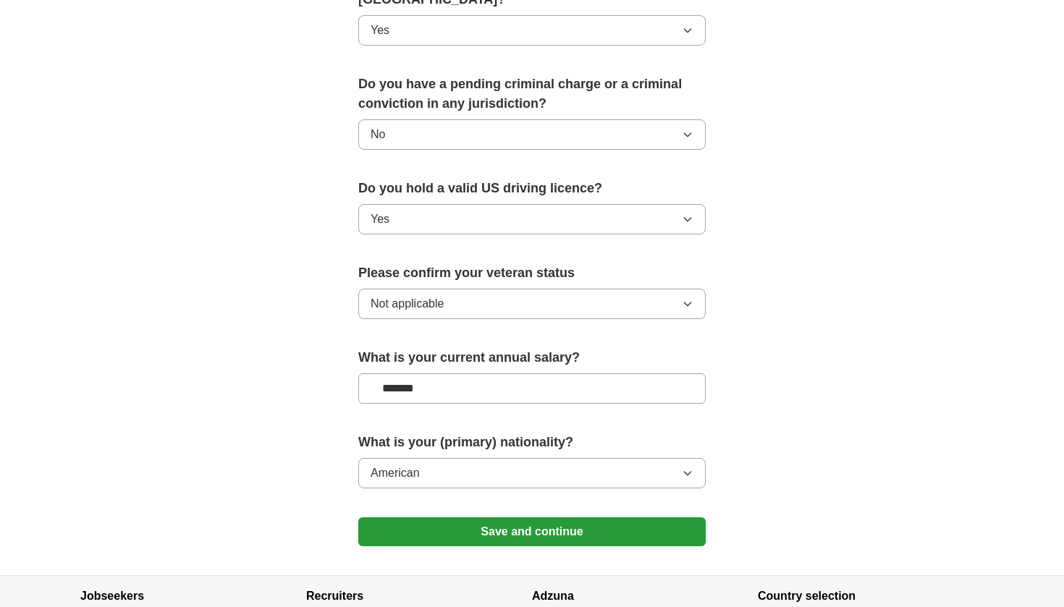
click at [501, 518] on button "Save and continue" at bounding box center [531, 532] width 347 height 29
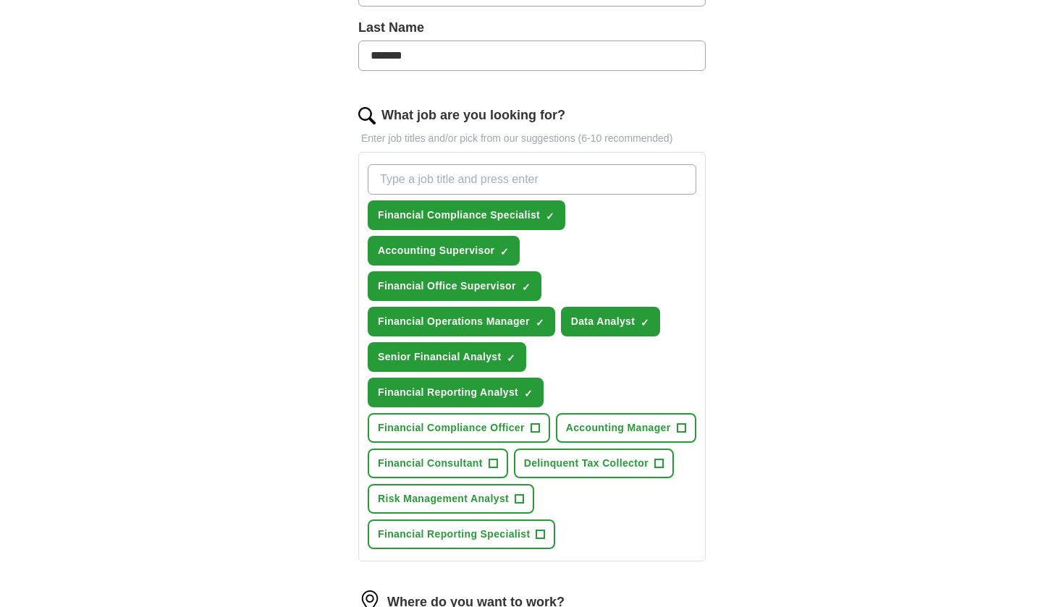
scroll to position [384, 0]
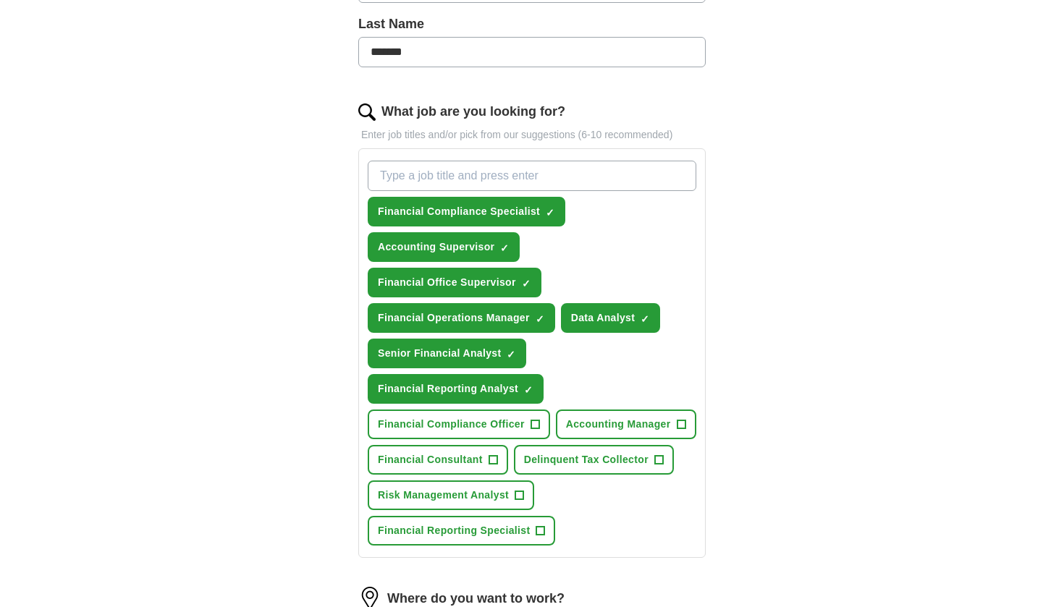
click at [534, 419] on span "+" at bounding box center [535, 425] width 9 height 12
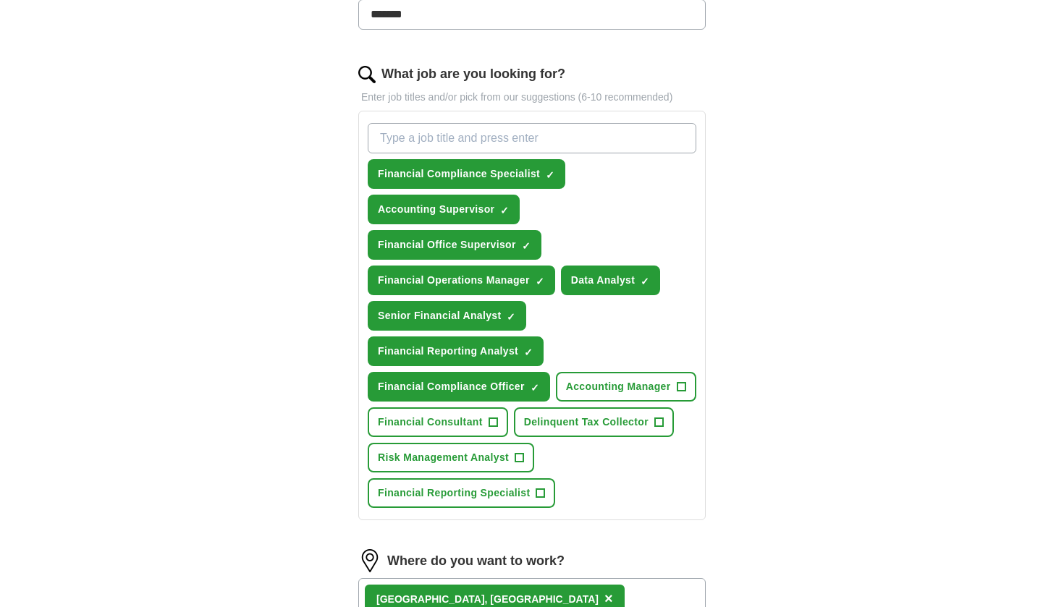
scroll to position [423, 0]
click at [541, 487] on span "+" at bounding box center [540, 493] width 9 height 12
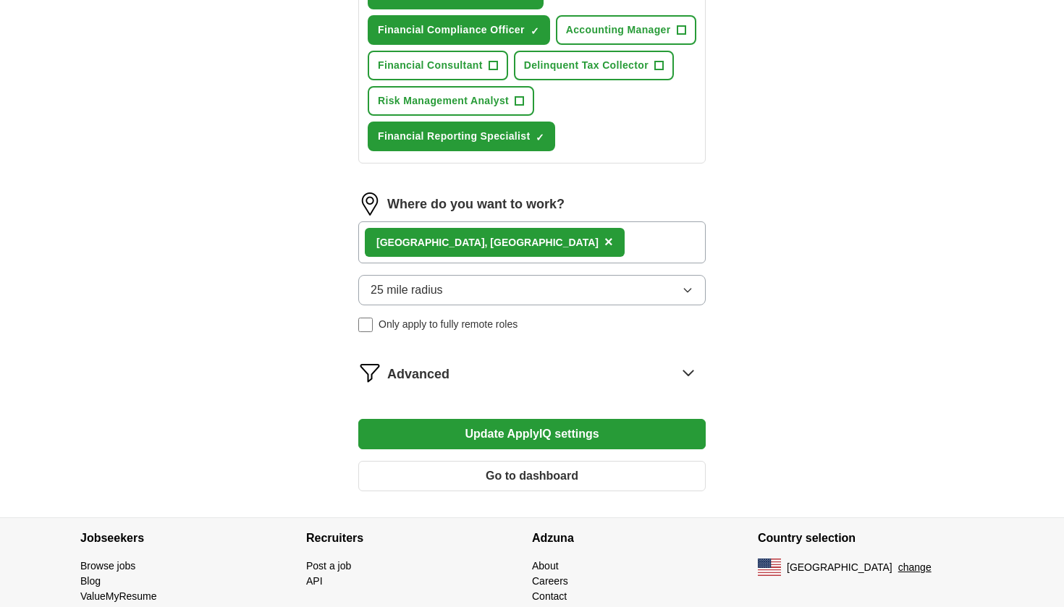
scroll to position [782, 0]
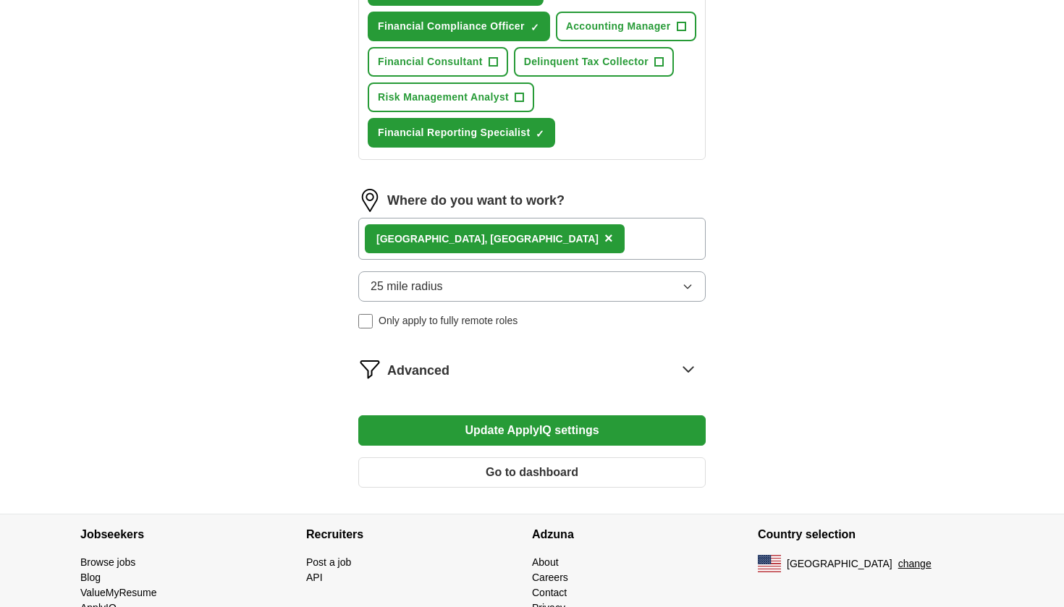
click at [686, 358] on icon at bounding box center [688, 369] width 23 height 23
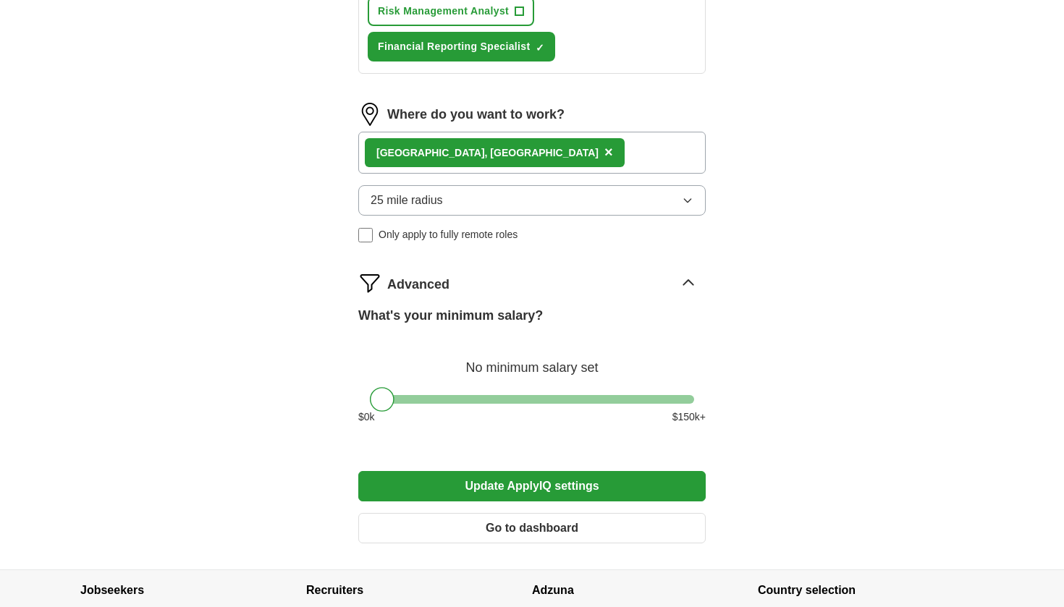
scroll to position [880, 0]
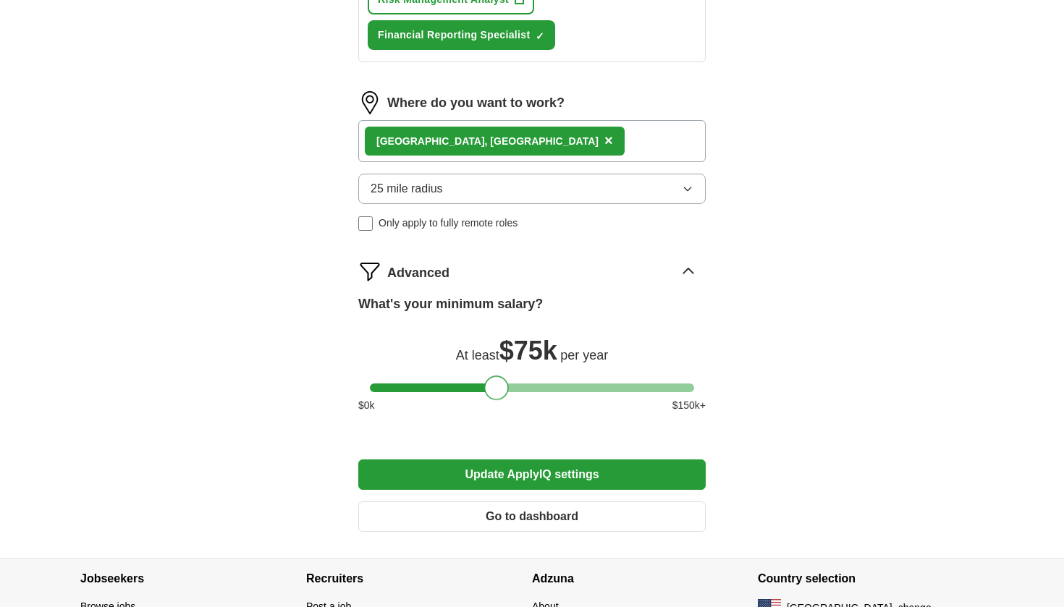
drag, startPoint x: 394, startPoint y: 352, endPoint x: 502, endPoint y: 355, distance: 108.6
click at [502, 376] on div at bounding box center [496, 388] width 25 height 25
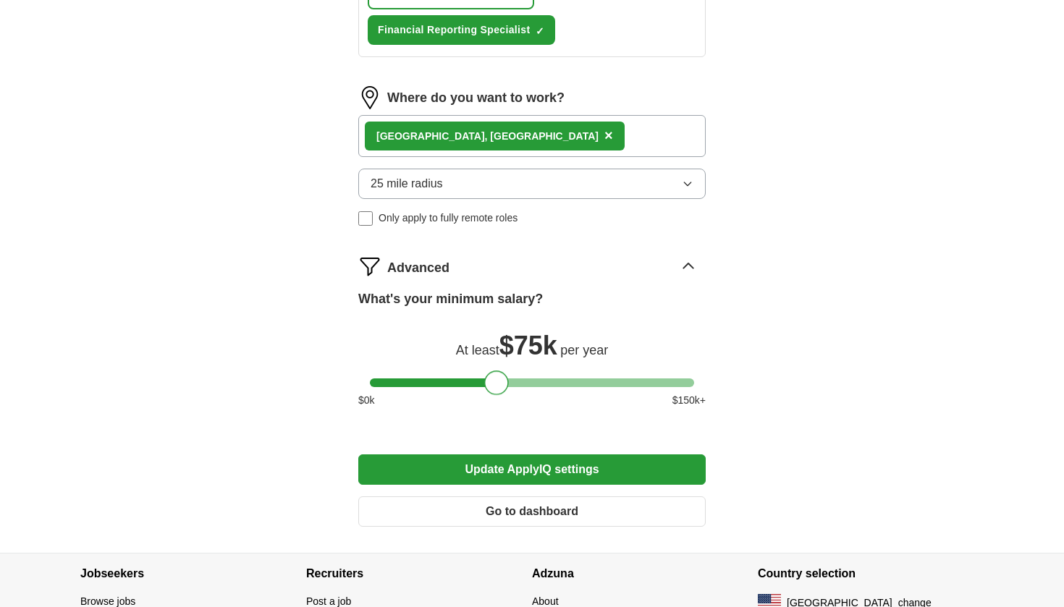
scroll to position [888, 0]
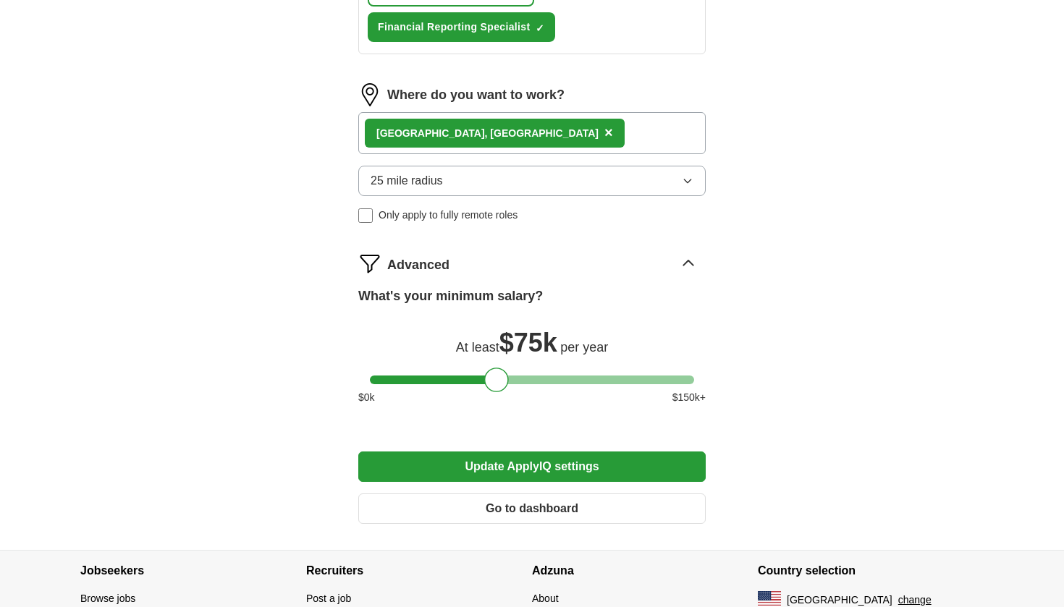
click at [543, 452] on button "Update ApplyIQ settings" at bounding box center [531, 467] width 347 height 30
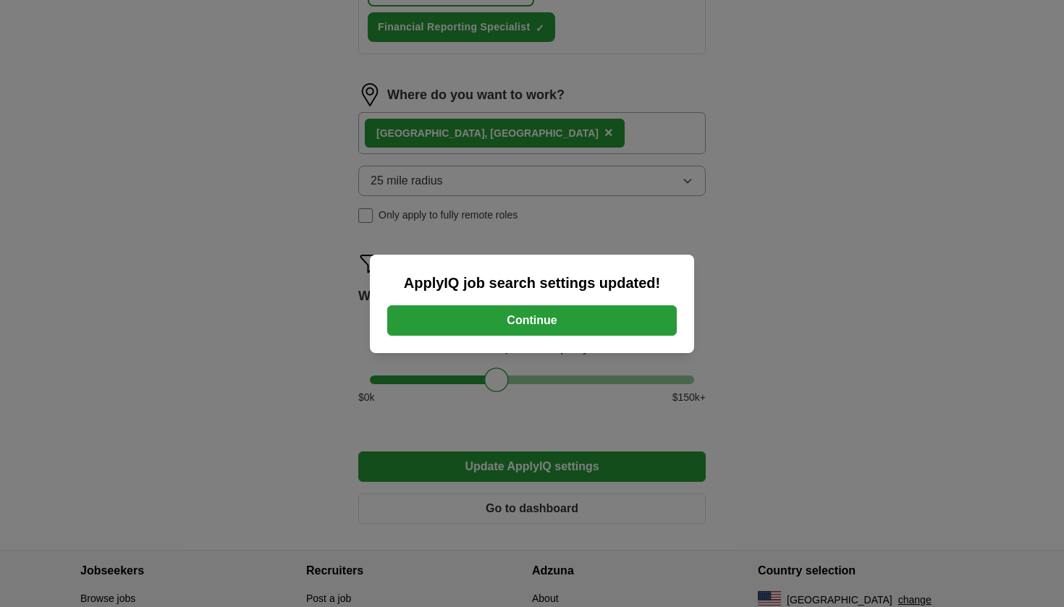
click at [555, 316] on button "Continue" at bounding box center [532, 320] width 290 height 30
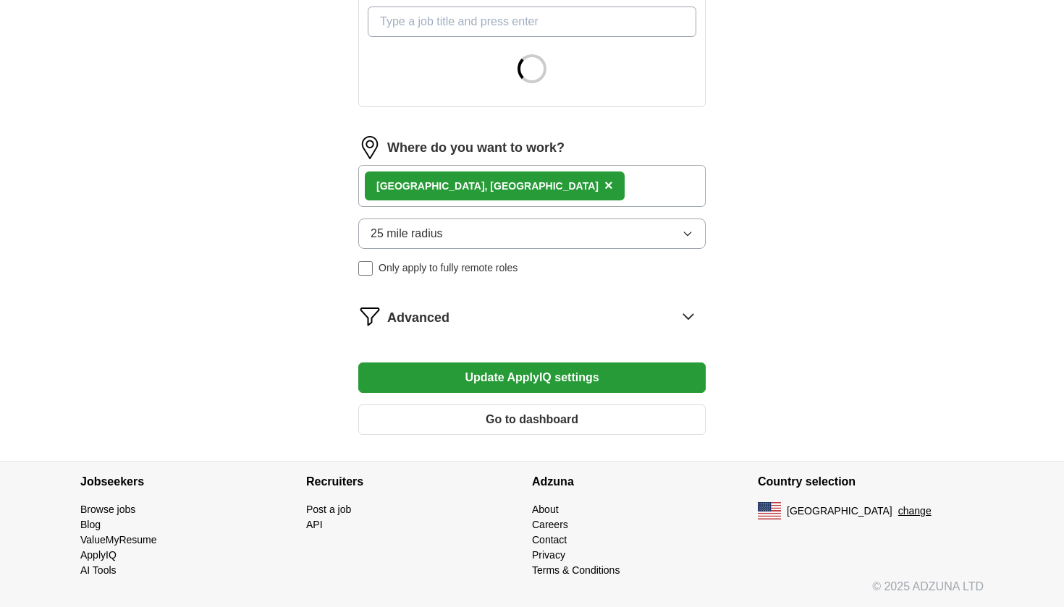
scroll to position [539, 0]
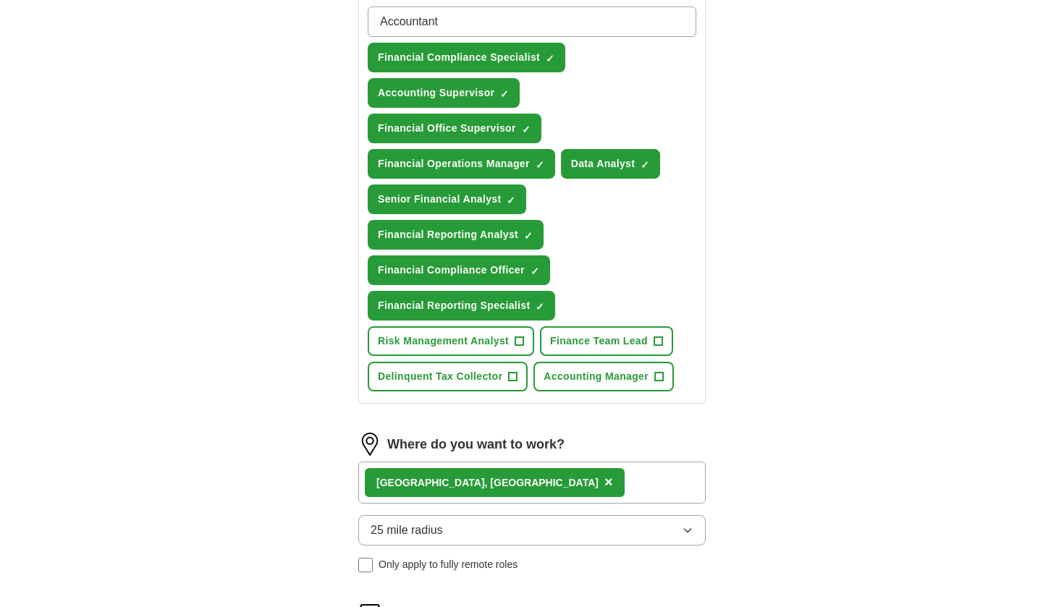
type input "Accountant"
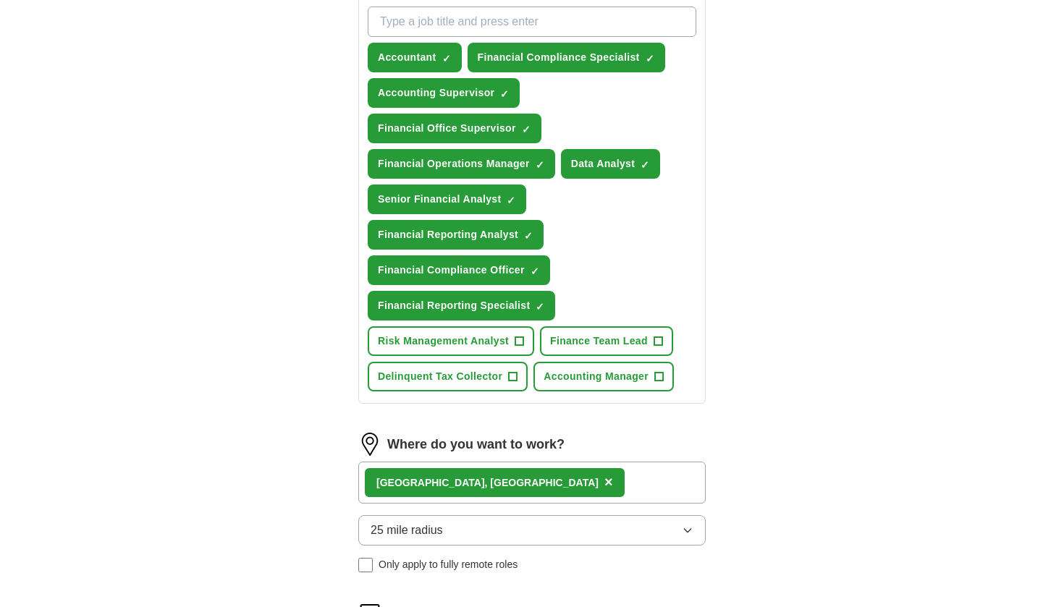
click at [661, 336] on span "+" at bounding box center [658, 342] width 9 height 12
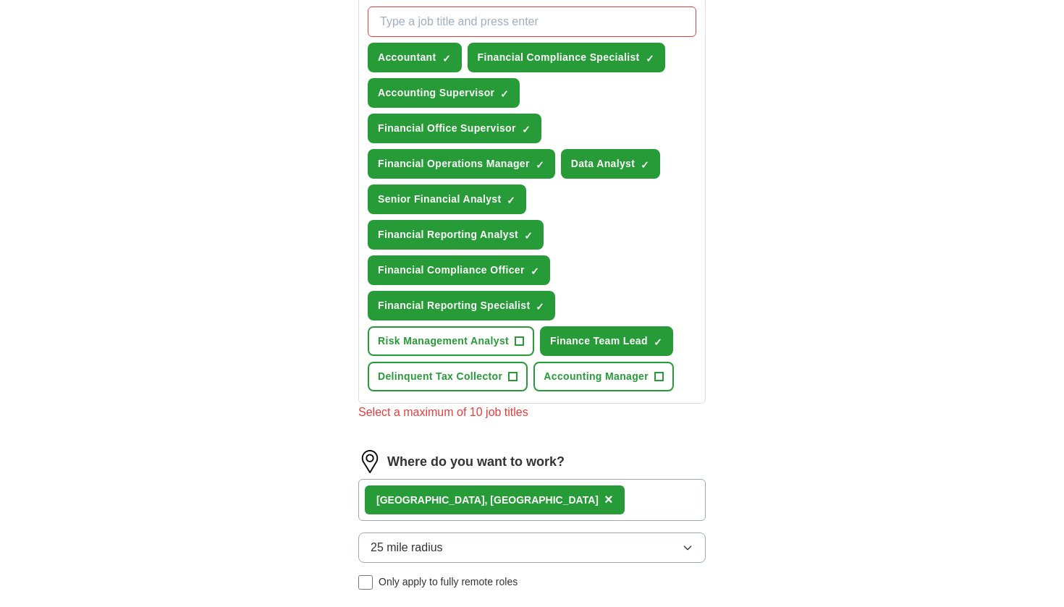
click at [662, 371] on span "+" at bounding box center [659, 377] width 9 height 12
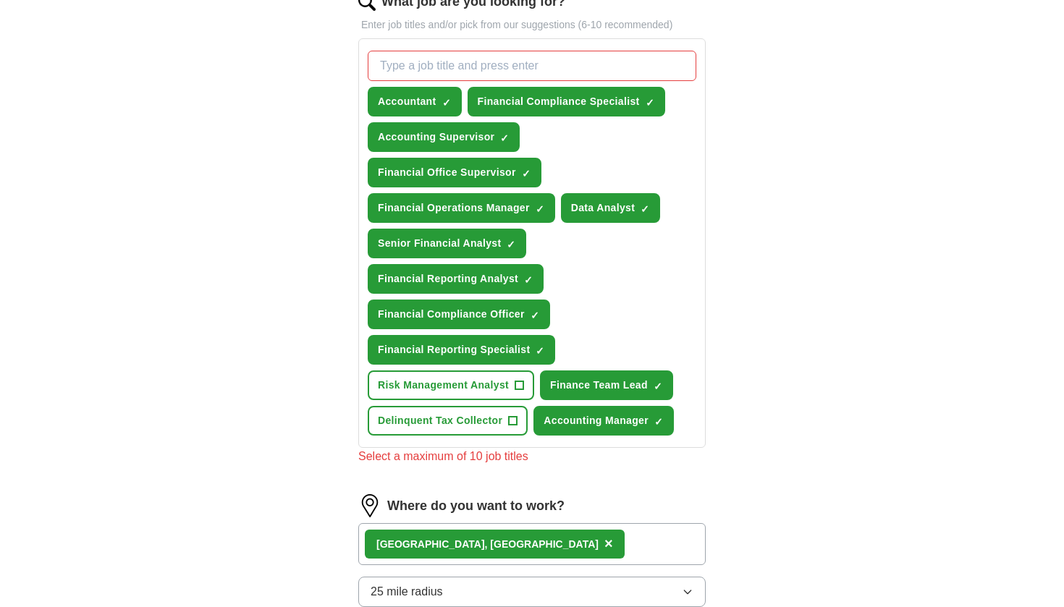
scroll to position [492, 0]
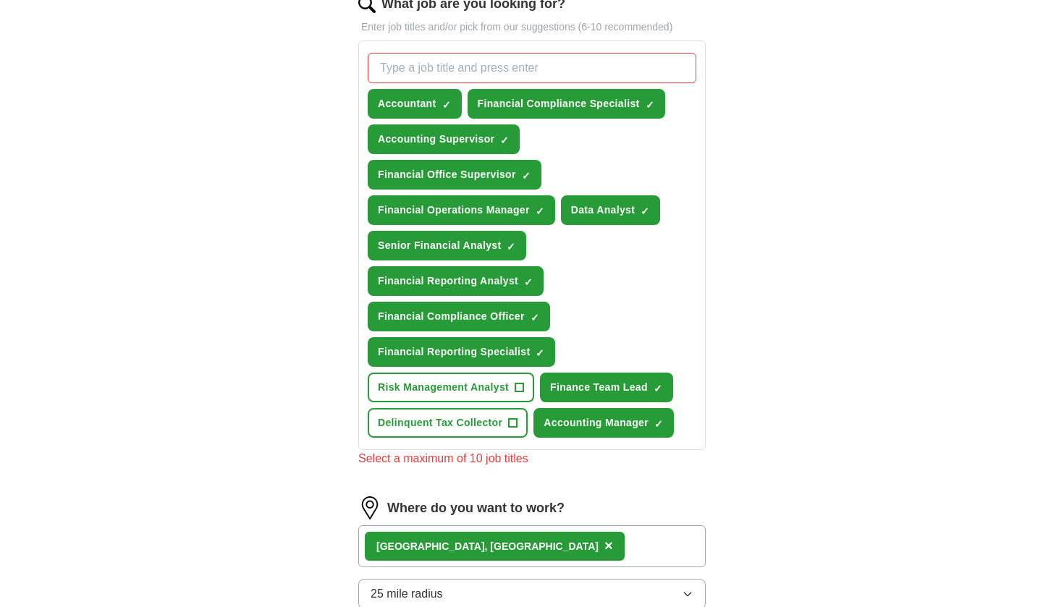
click at [0, 0] on span "×" at bounding box center [0, 0] width 0 height 0
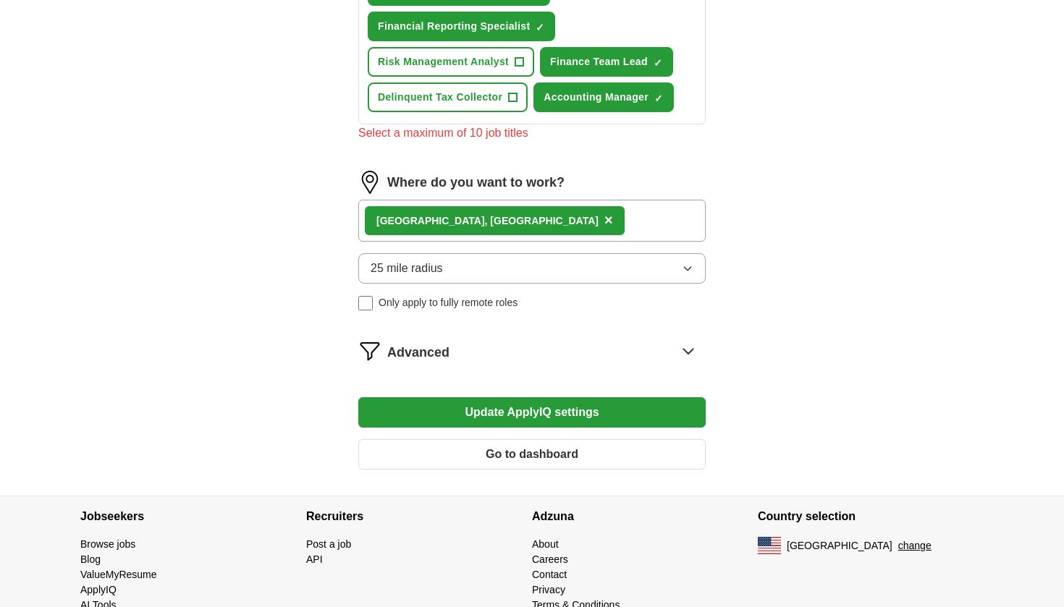
scroll to position [817, 0]
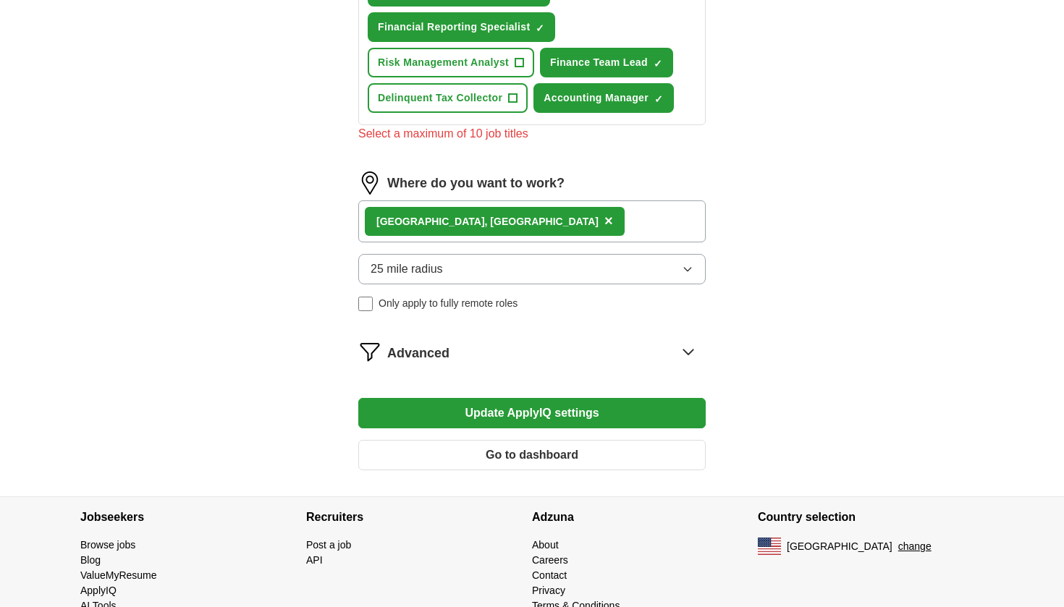
click at [549, 398] on button "Update ApplyIQ settings" at bounding box center [531, 413] width 347 height 30
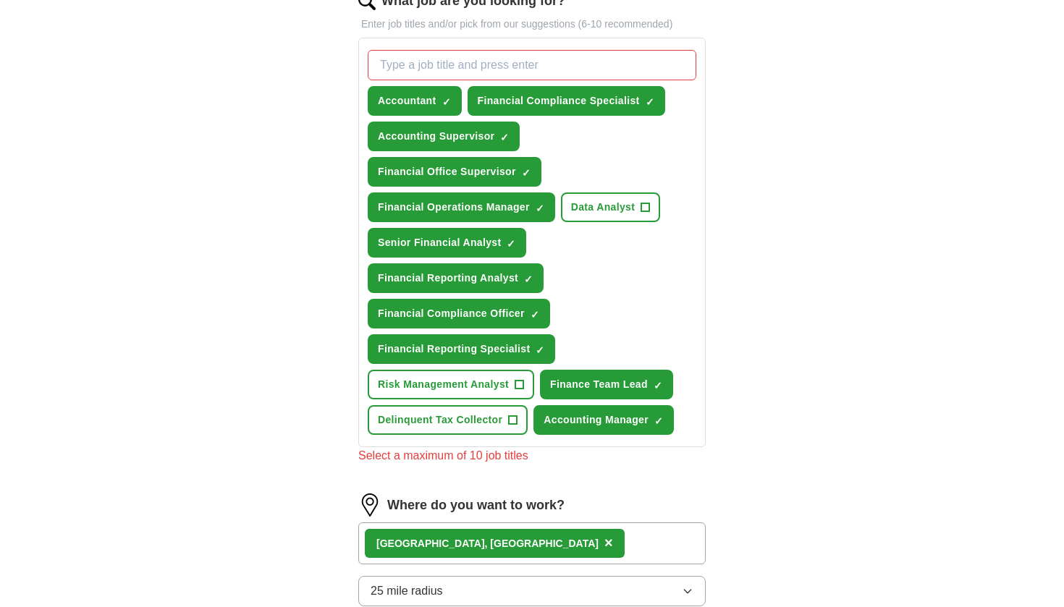
scroll to position [494, 0]
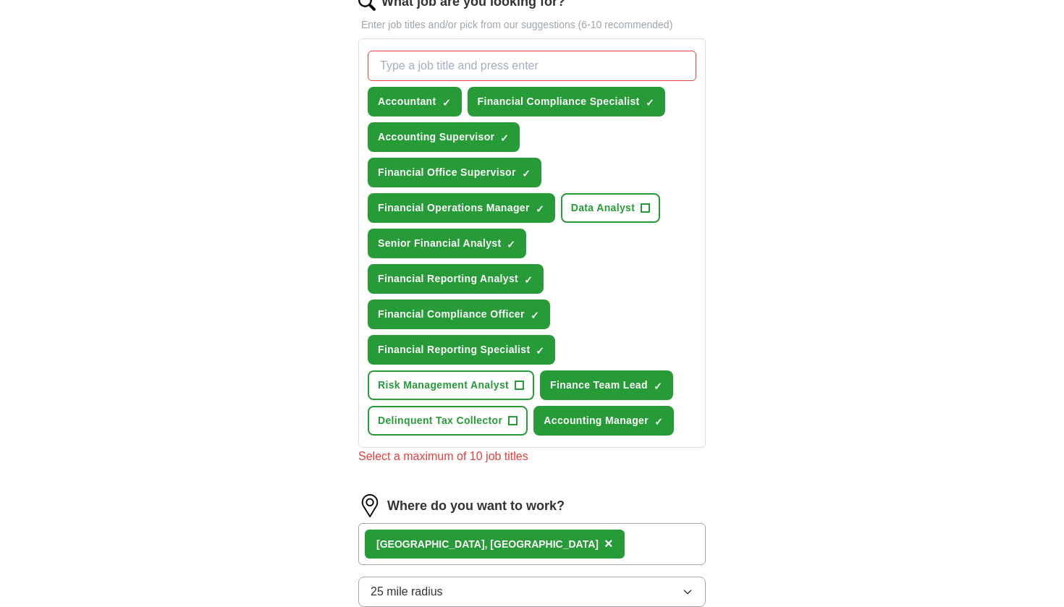
click at [0, 0] on span "×" at bounding box center [0, 0] width 0 height 0
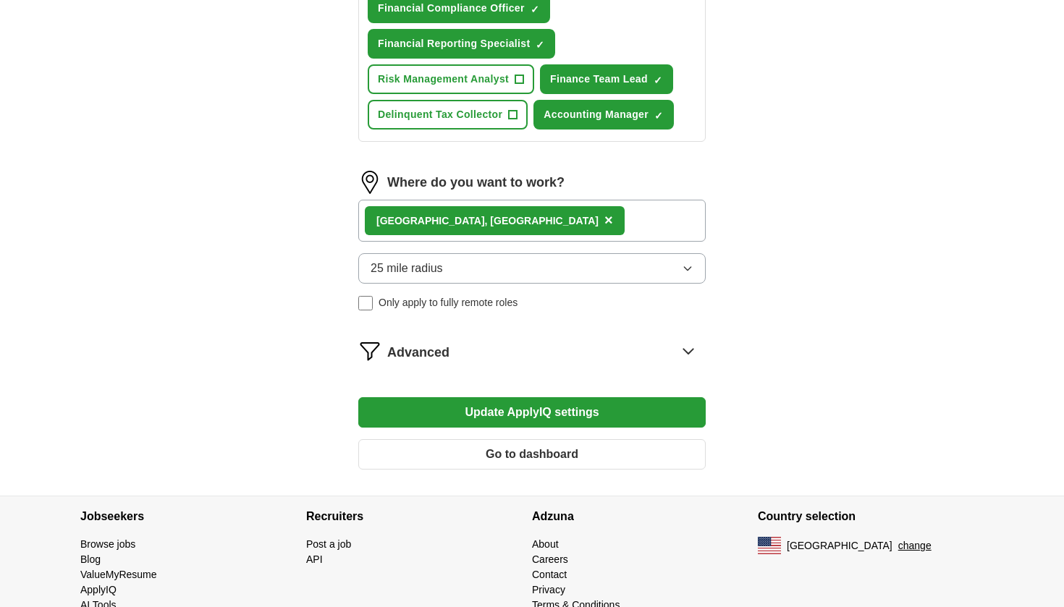
scroll to position [800, 0]
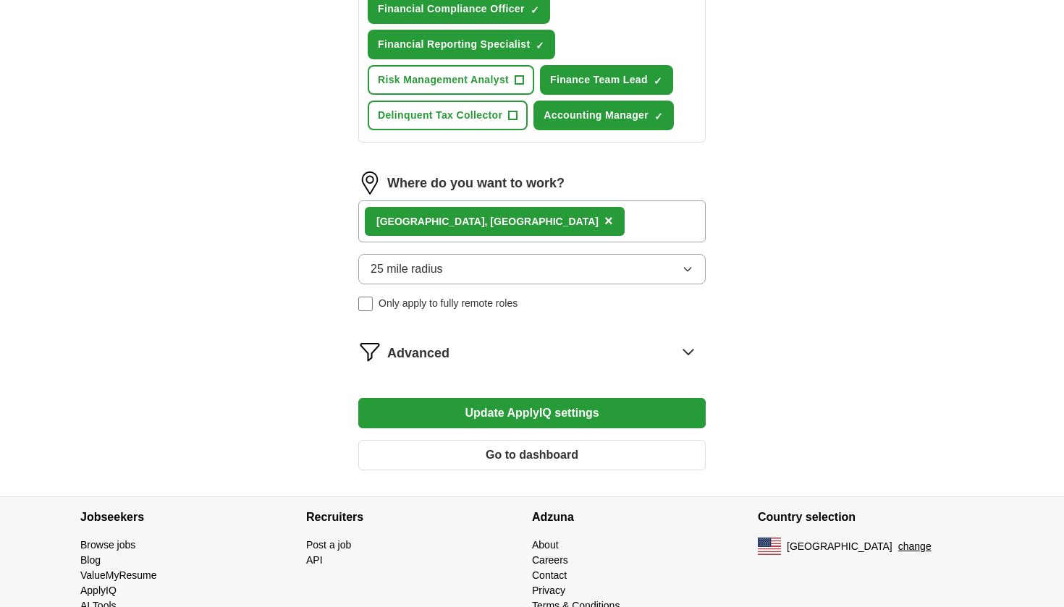
click at [566, 398] on button "Update ApplyIQ settings" at bounding box center [531, 413] width 347 height 30
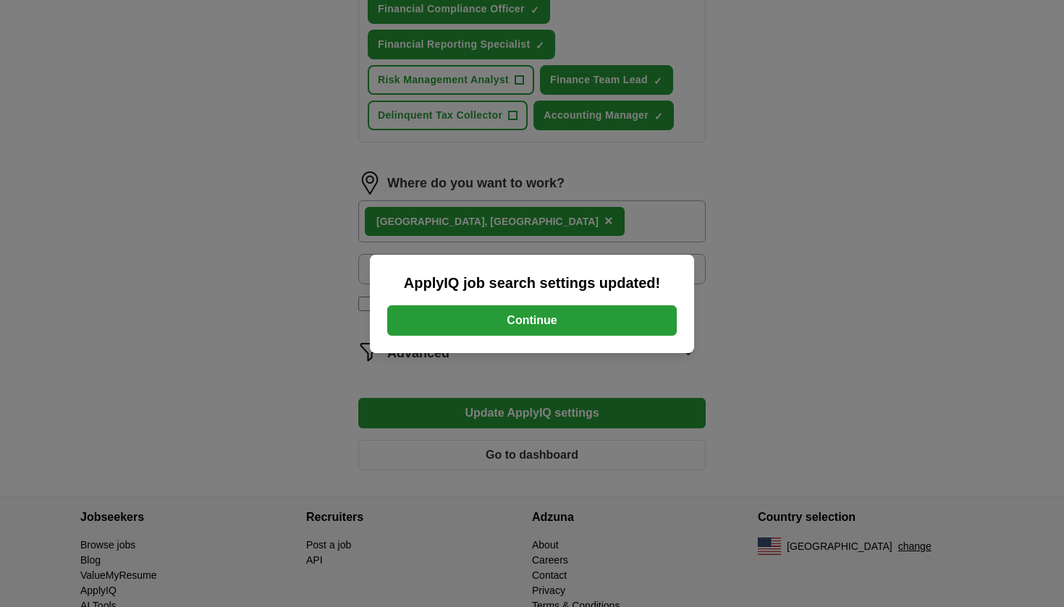
click at [570, 325] on button "Continue" at bounding box center [532, 320] width 290 height 30
